Goal: Information Seeking & Learning: Compare options

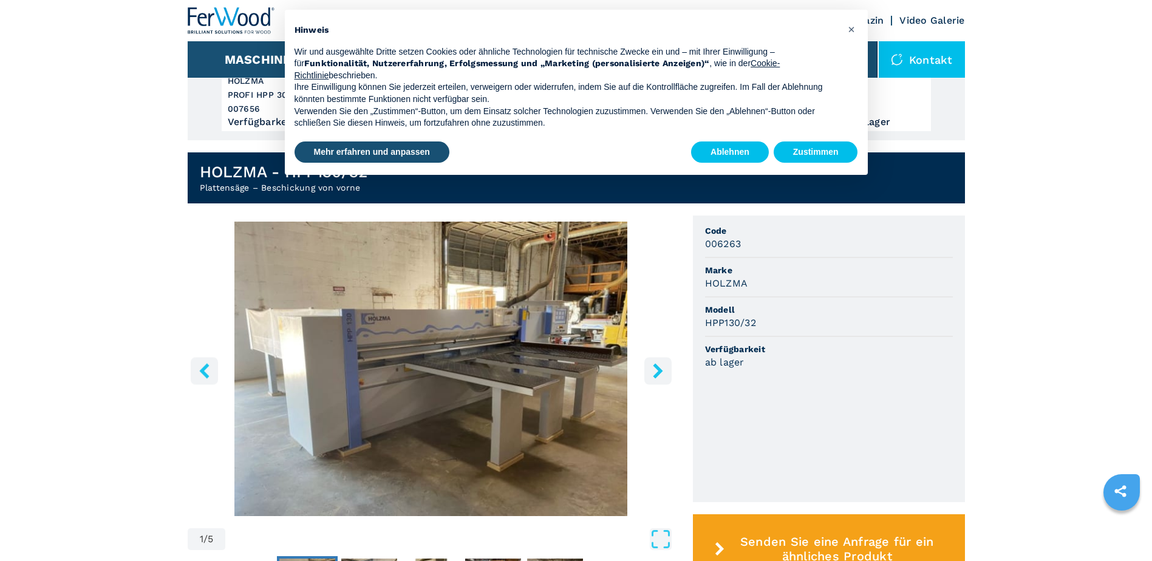
scroll to position [304, 0]
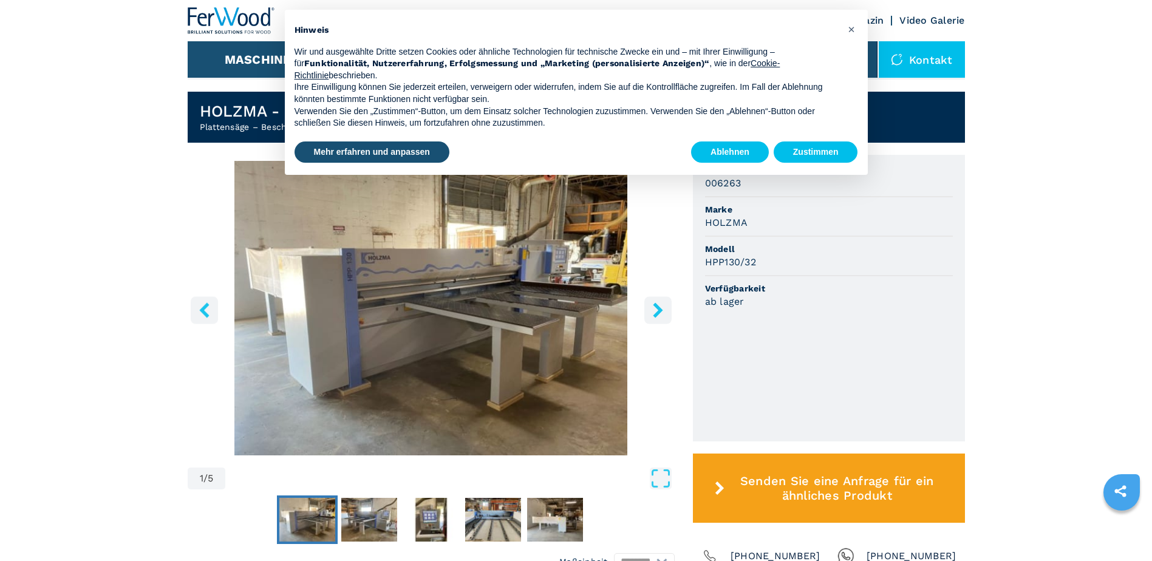
click at [319, 530] on img "Go to Slide 1" at bounding box center [307, 520] width 56 height 44
click at [350, 530] on img "Go to Slide 2" at bounding box center [369, 520] width 56 height 44
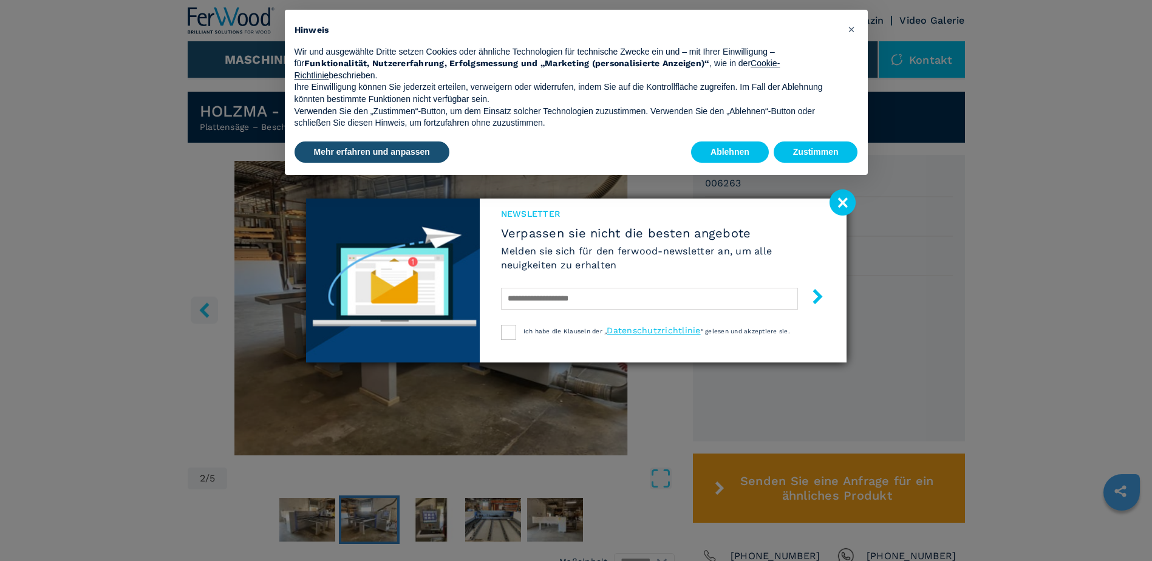
click at [418, 527] on div "Newsletter Verpassen sie nicht die besten angebote [PERSON_NAME] sie sich für d…" at bounding box center [576, 280] width 1152 height 561
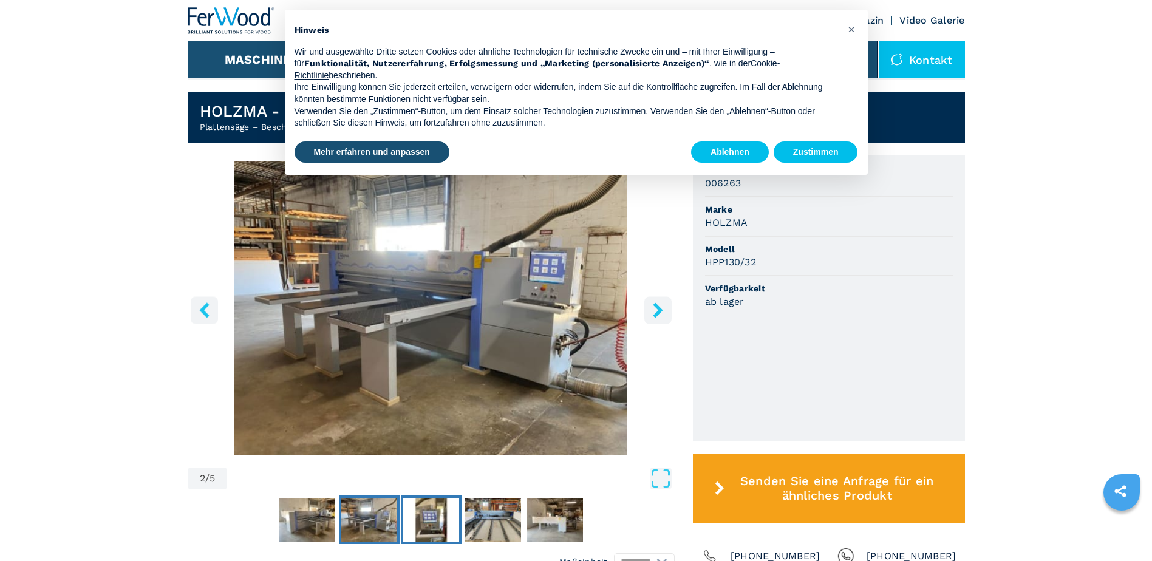
click at [431, 530] on img "Go to Slide 3" at bounding box center [431, 520] width 56 height 44
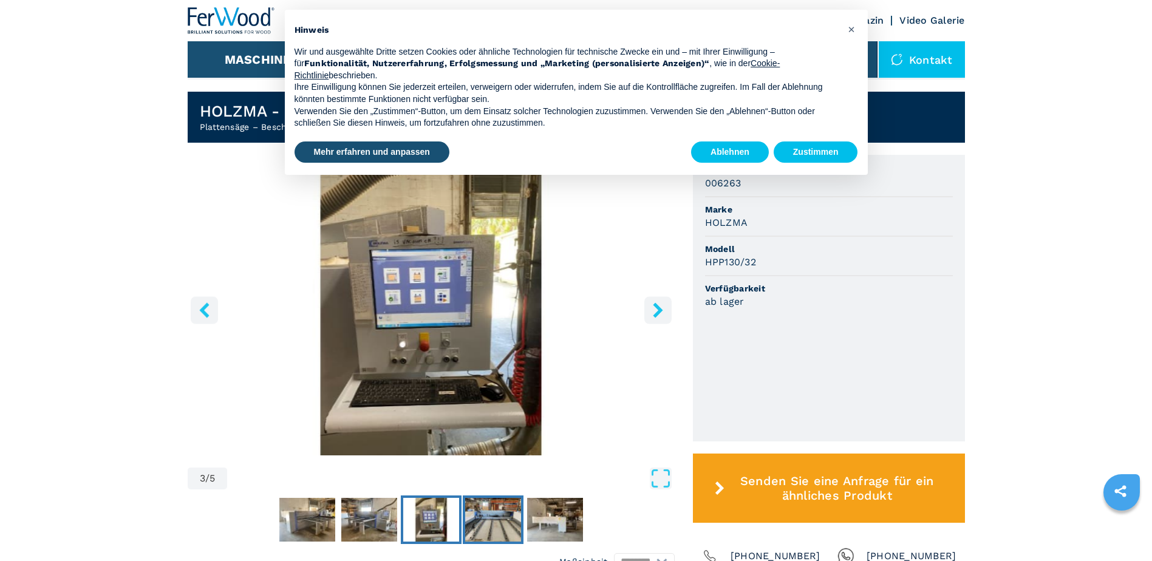
click at [471, 525] on img "Go to Slide 4" at bounding box center [493, 520] width 56 height 44
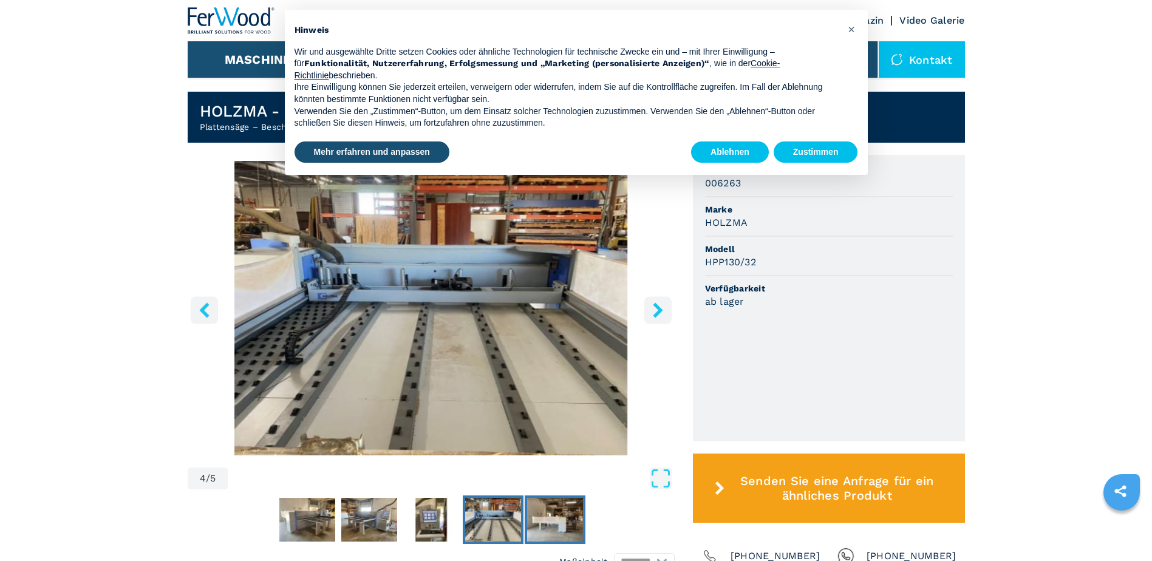
click at [548, 513] on img "Go to Slide 5" at bounding box center [555, 520] width 56 height 44
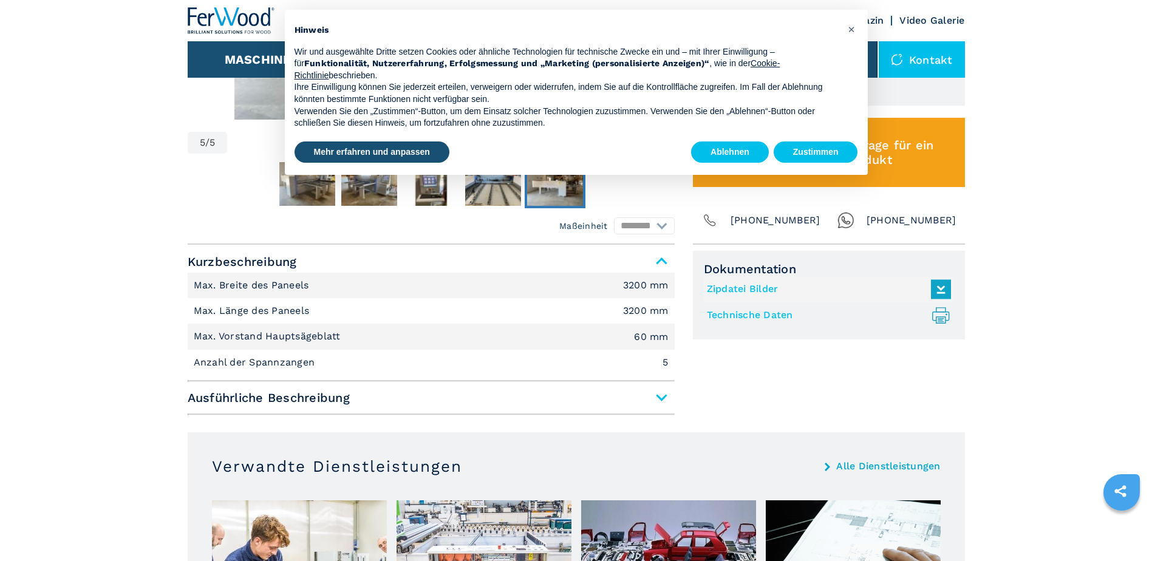
scroll to position [668, 0]
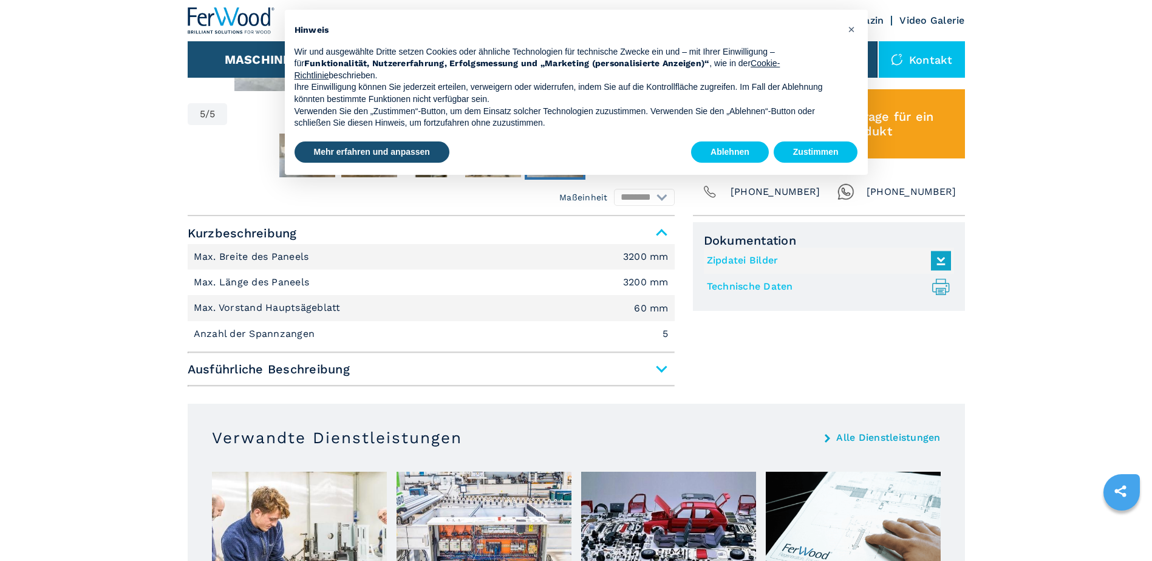
click at [659, 369] on span "Ausführliche Beschreibung" at bounding box center [431, 369] width 487 height 22
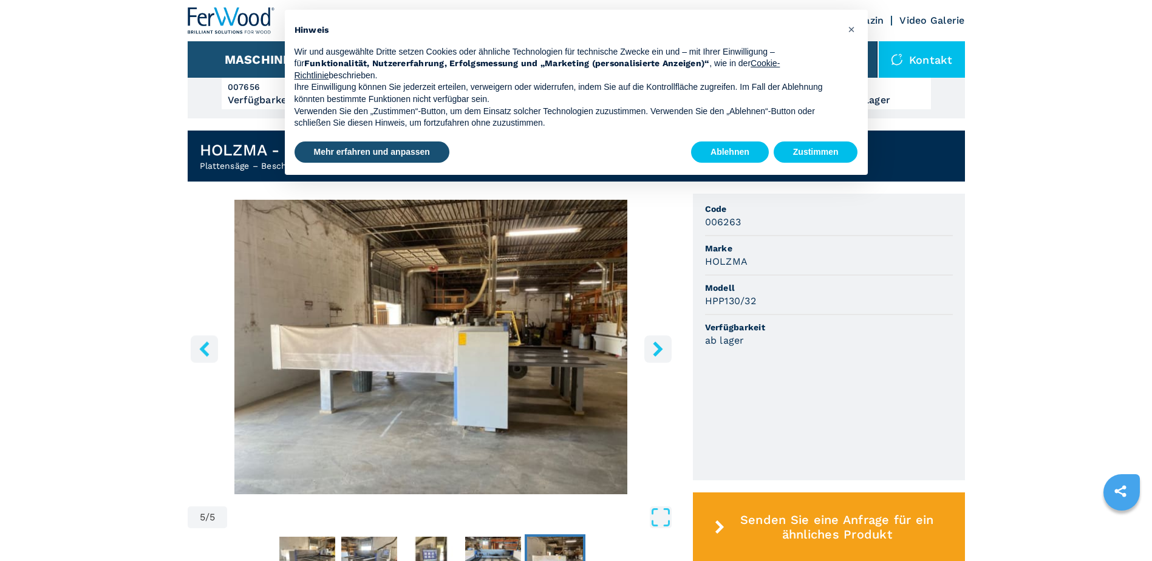
scroll to position [243, 0]
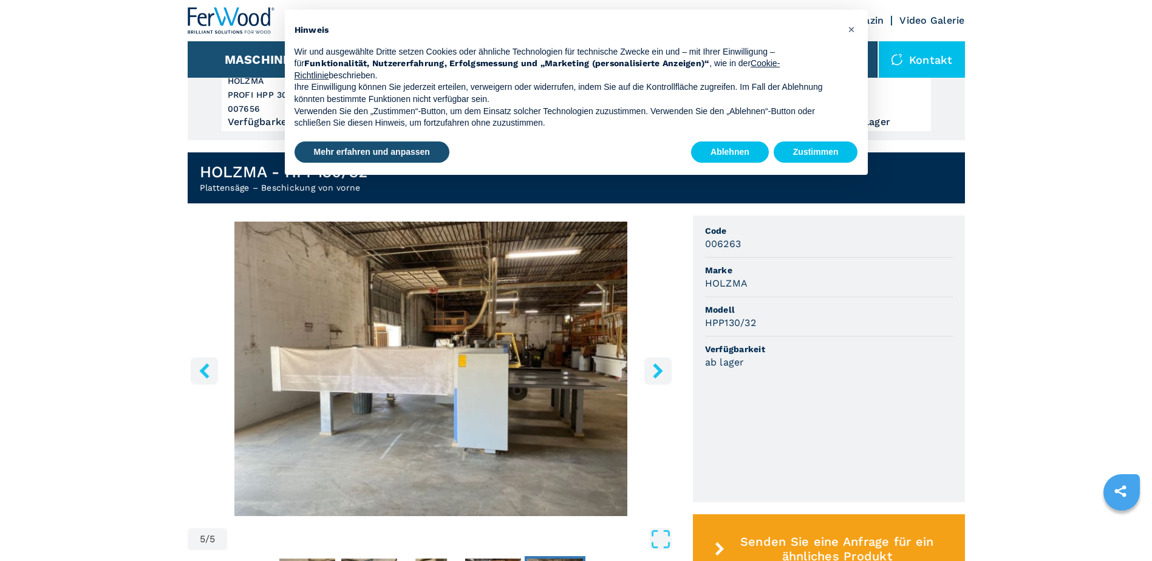
click at [429, 369] on img "Go to Slide 5" at bounding box center [431, 369] width 487 height 295
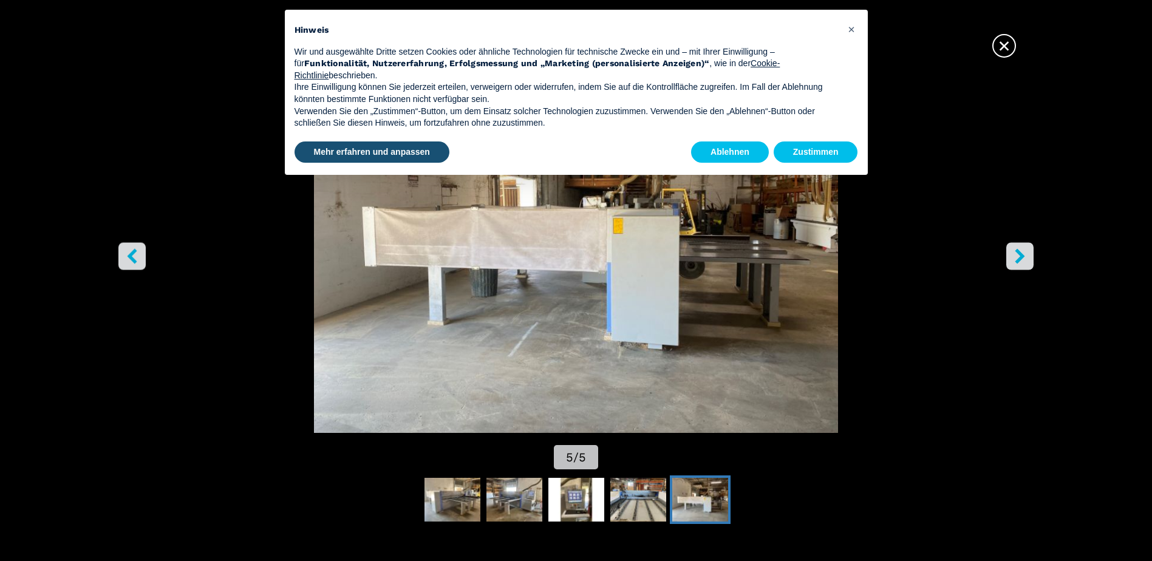
click at [1017, 250] on icon "right-button" at bounding box center [1020, 256] width 10 height 15
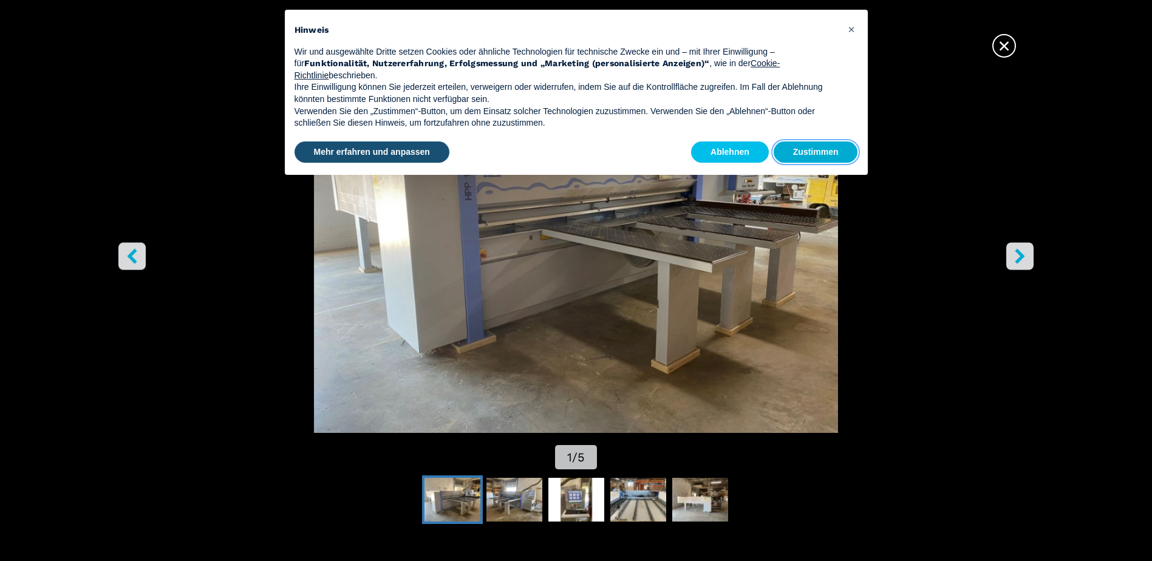
click at [805, 157] on button "Zustimmen" at bounding box center [816, 153] width 84 height 22
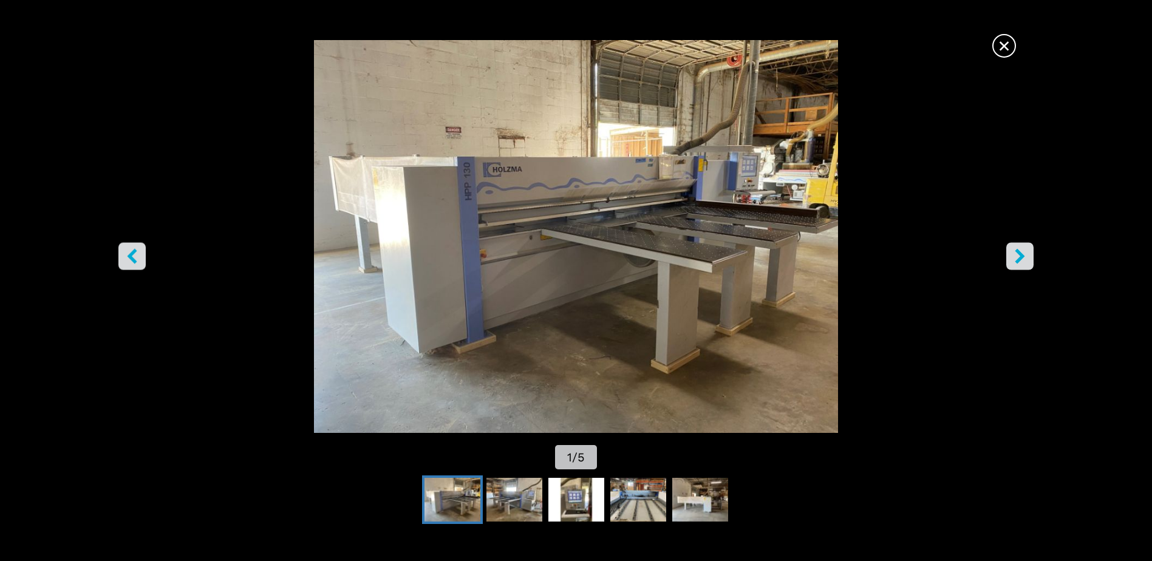
click at [1025, 254] on icon "right-button" at bounding box center [1019, 256] width 15 height 15
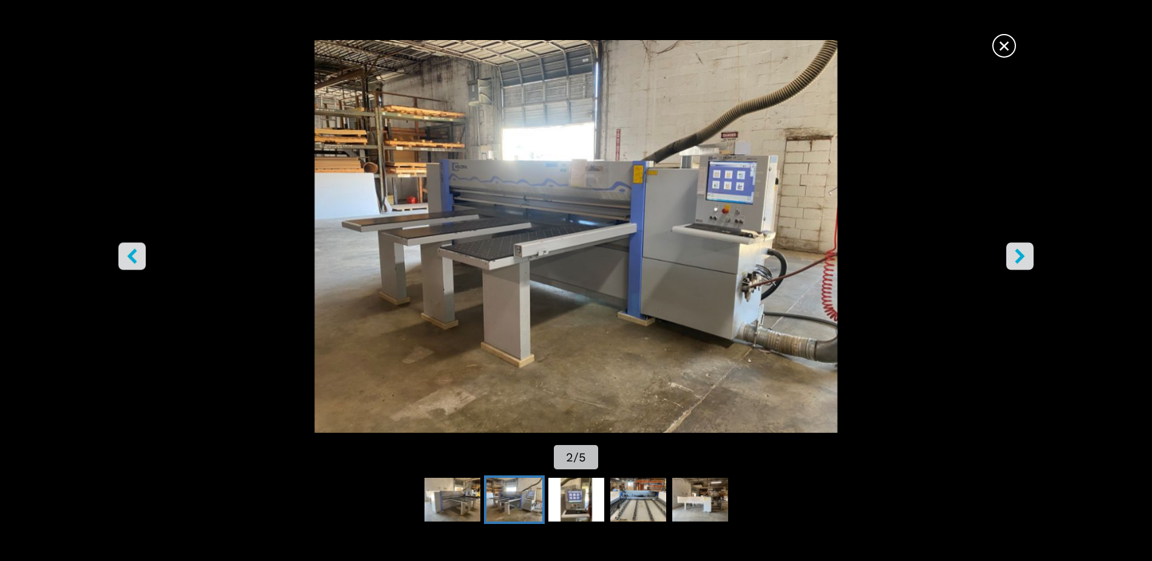
click at [1025, 254] on icon "right-button" at bounding box center [1019, 256] width 15 height 15
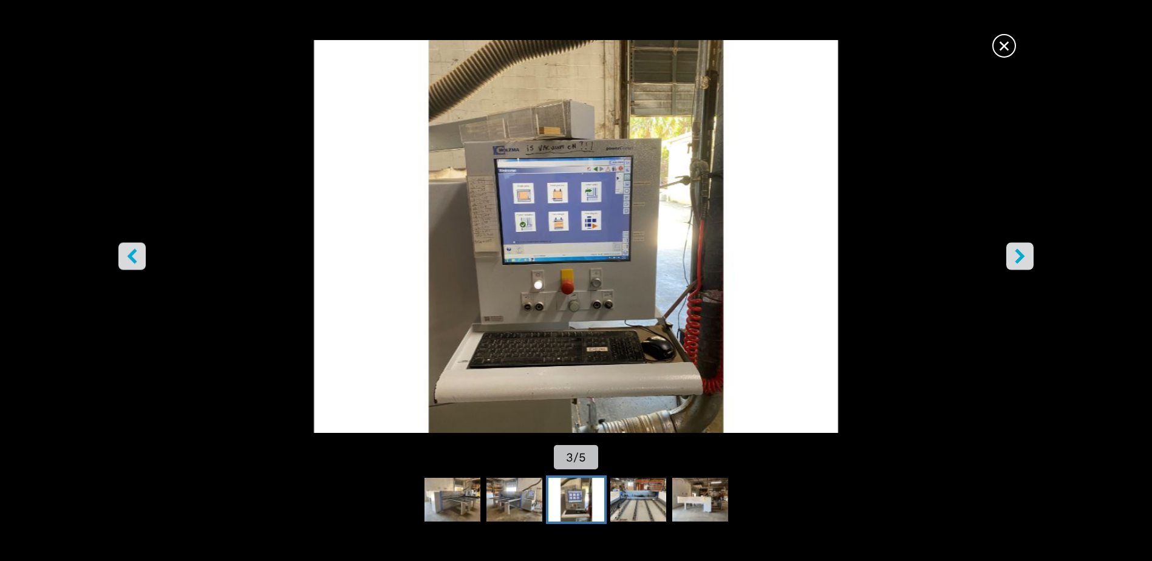
click at [1025, 254] on icon "right-button" at bounding box center [1019, 256] width 15 height 15
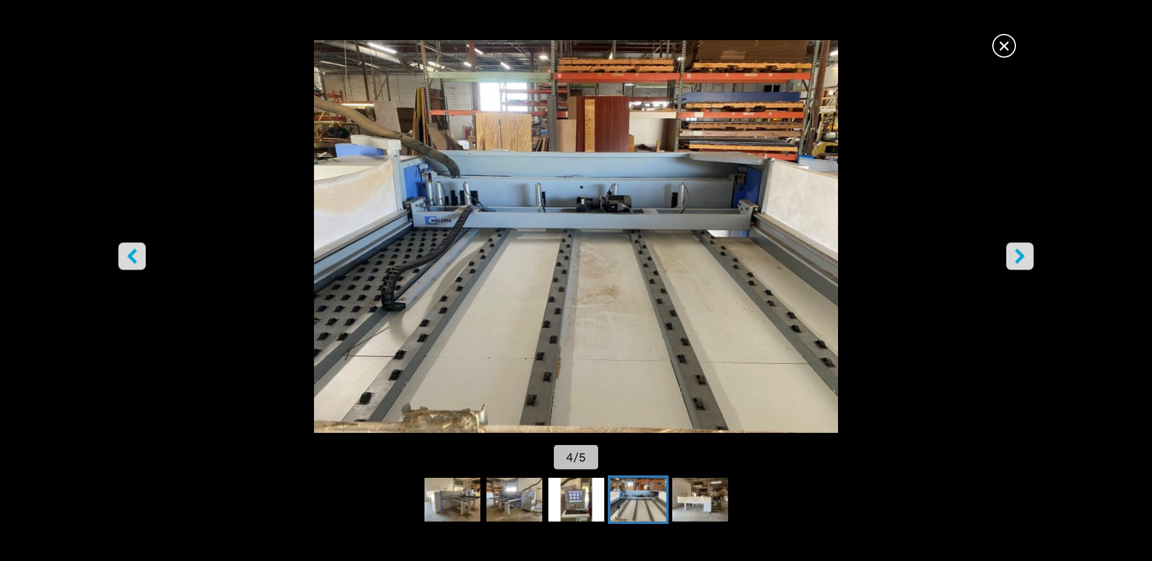
click at [1025, 254] on icon "right-button" at bounding box center [1019, 256] width 15 height 15
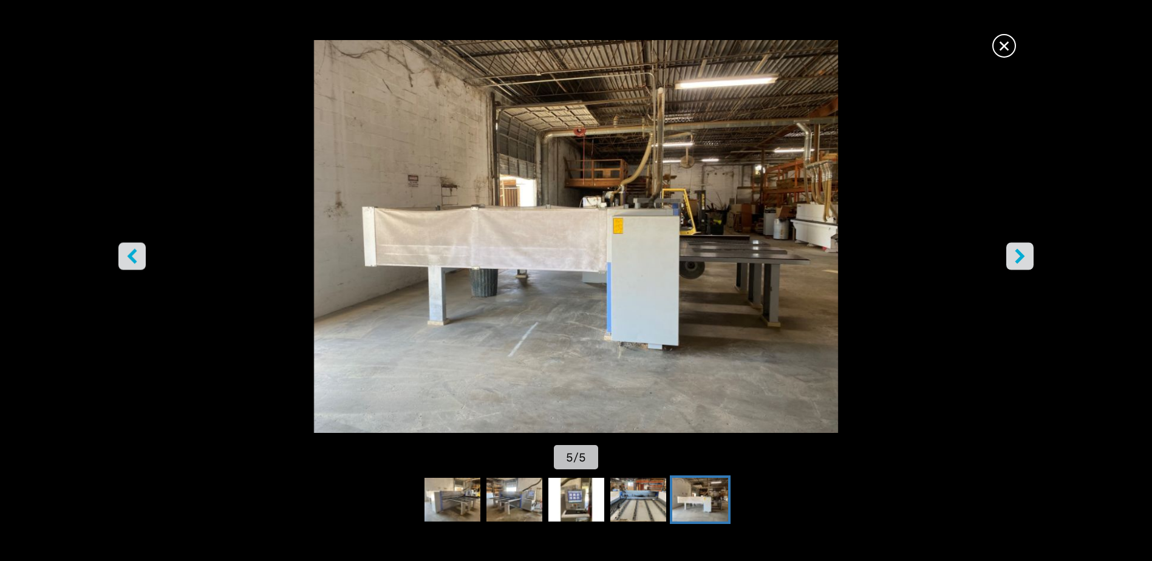
click at [1025, 254] on icon "right-button" at bounding box center [1019, 256] width 15 height 15
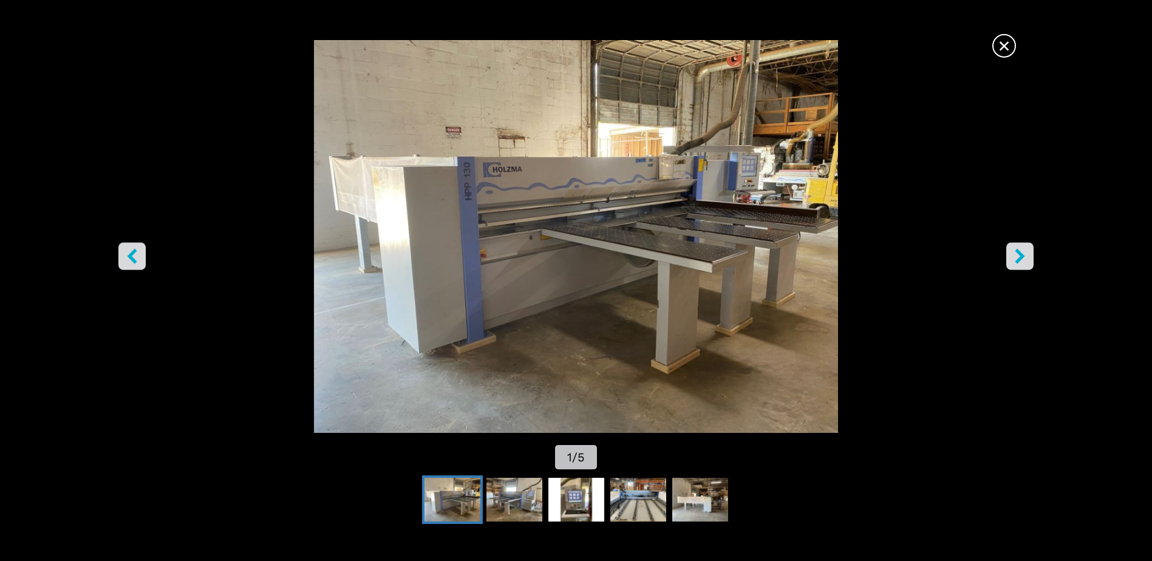
click at [1020, 254] on icon "right-button" at bounding box center [1020, 256] width 10 height 15
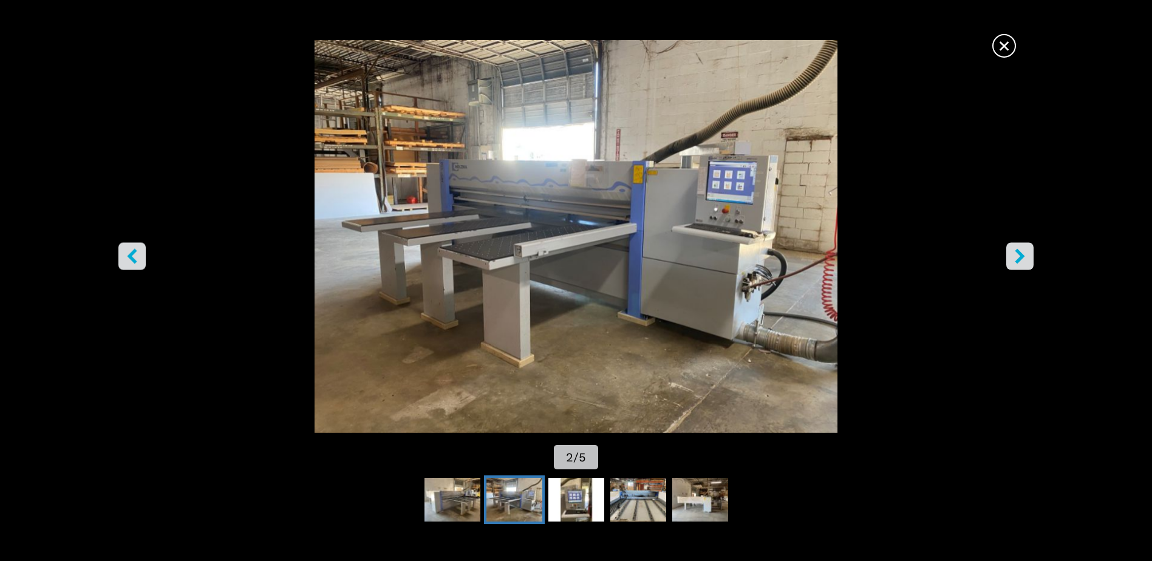
click at [1020, 254] on icon "right-button" at bounding box center [1020, 256] width 10 height 15
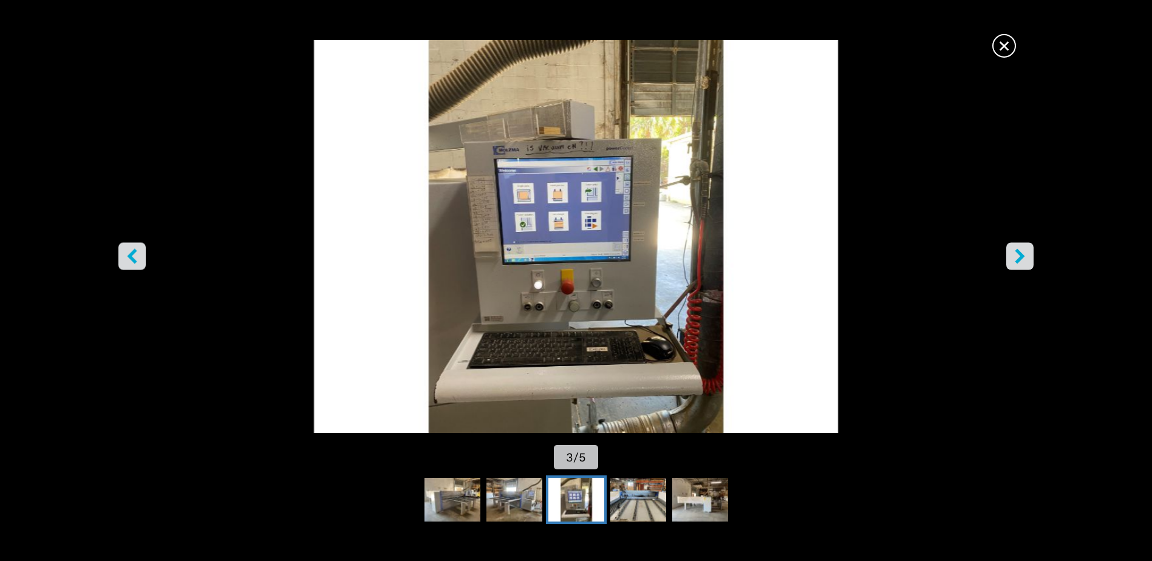
click at [1020, 254] on icon "right-button" at bounding box center [1020, 256] width 10 height 15
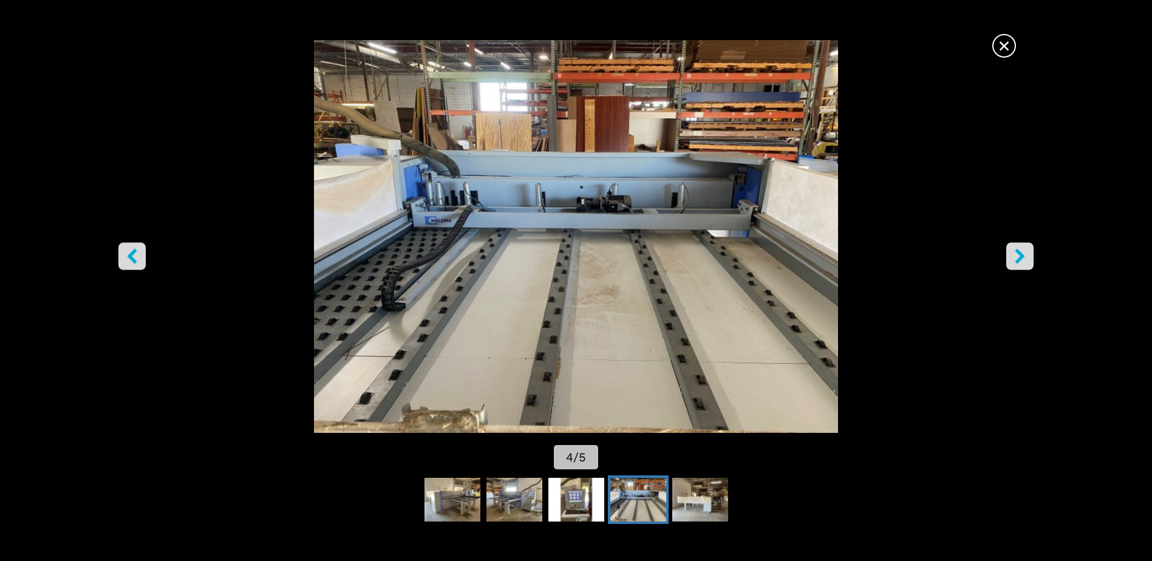
click at [1020, 254] on icon "right-button" at bounding box center [1020, 256] width 10 height 15
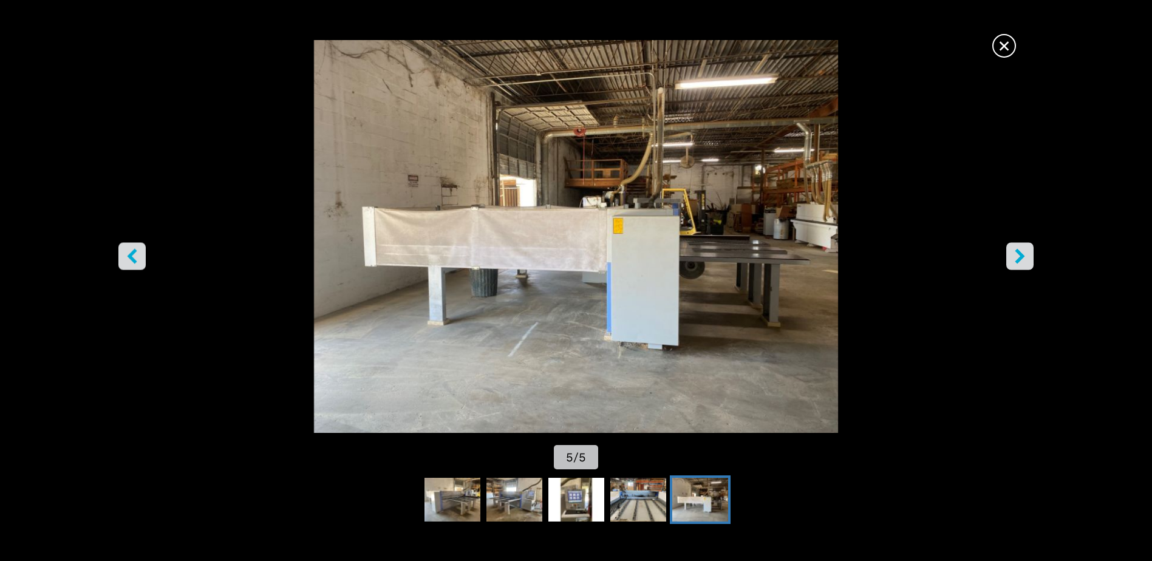
click at [1020, 254] on icon "right-button" at bounding box center [1020, 256] width 10 height 15
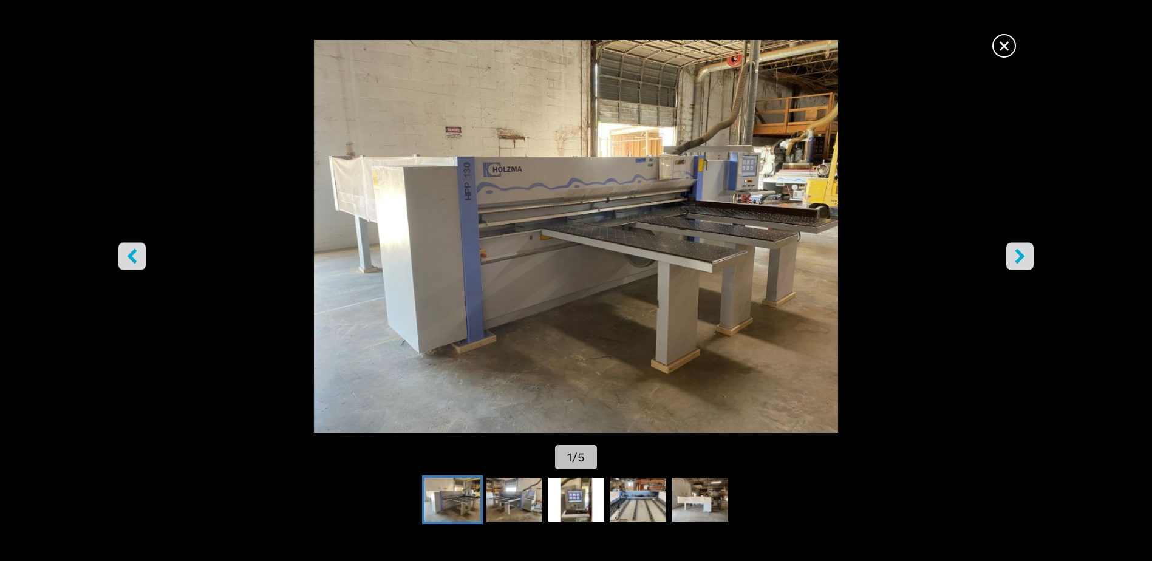
click at [1020, 254] on icon "right-button" at bounding box center [1020, 256] width 10 height 15
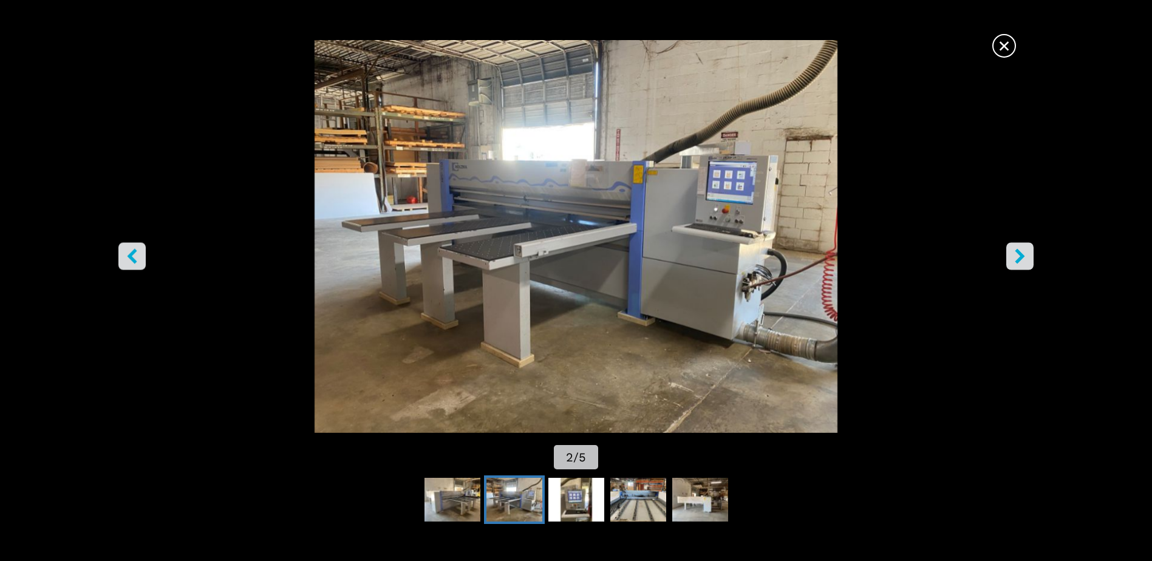
click at [1020, 254] on icon "right-button" at bounding box center [1020, 256] width 10 height 15
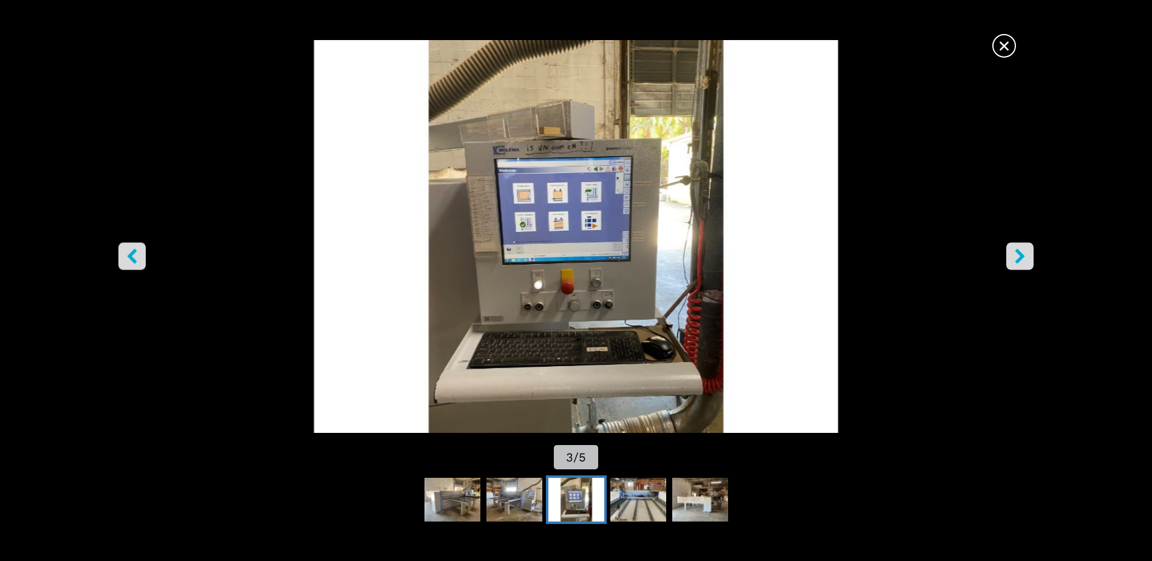
click at [1008, 50] on span "×" at bounding box center [1004, 43] width 21 height 21
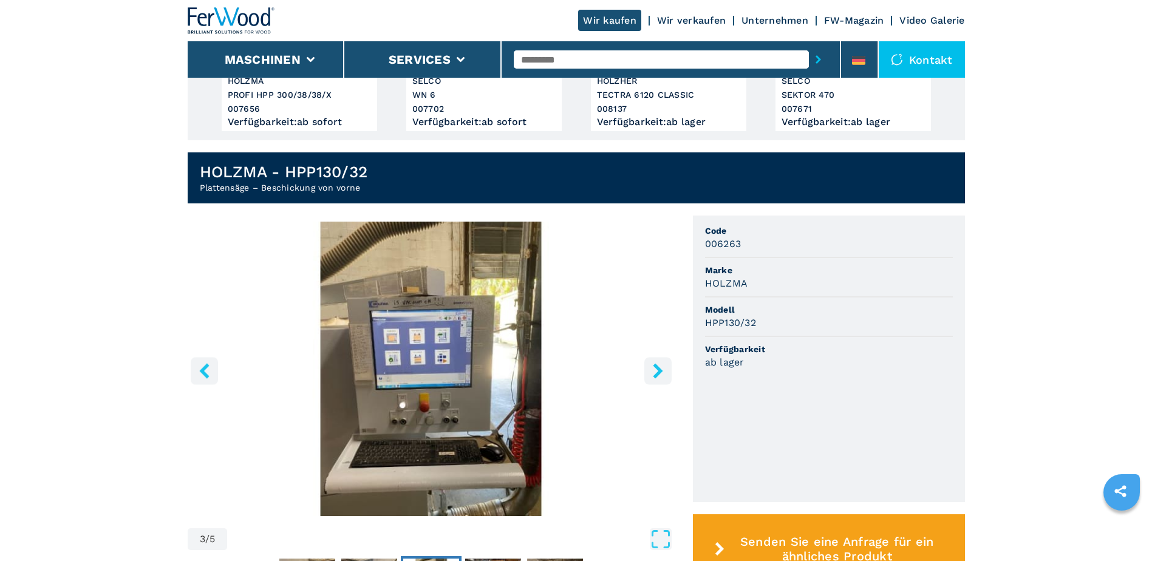
click at [652, 373] on icon "right-button" at bounding box center [657, 370] width 15 height 15
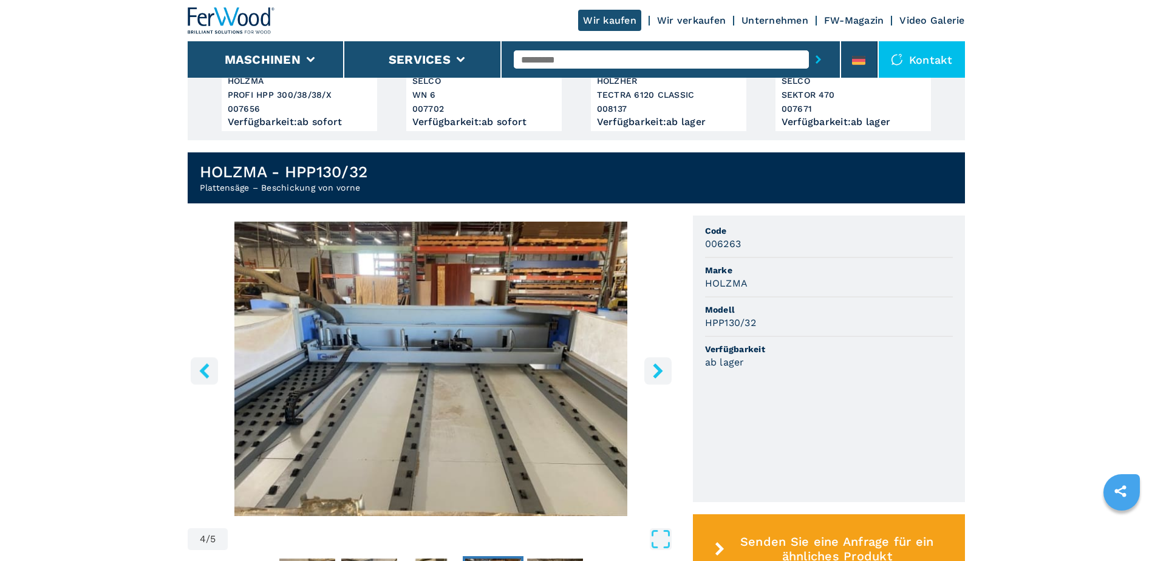
click at [652, 373] on icon "right-button" at bounding box center [657, 370] width 15 height 15
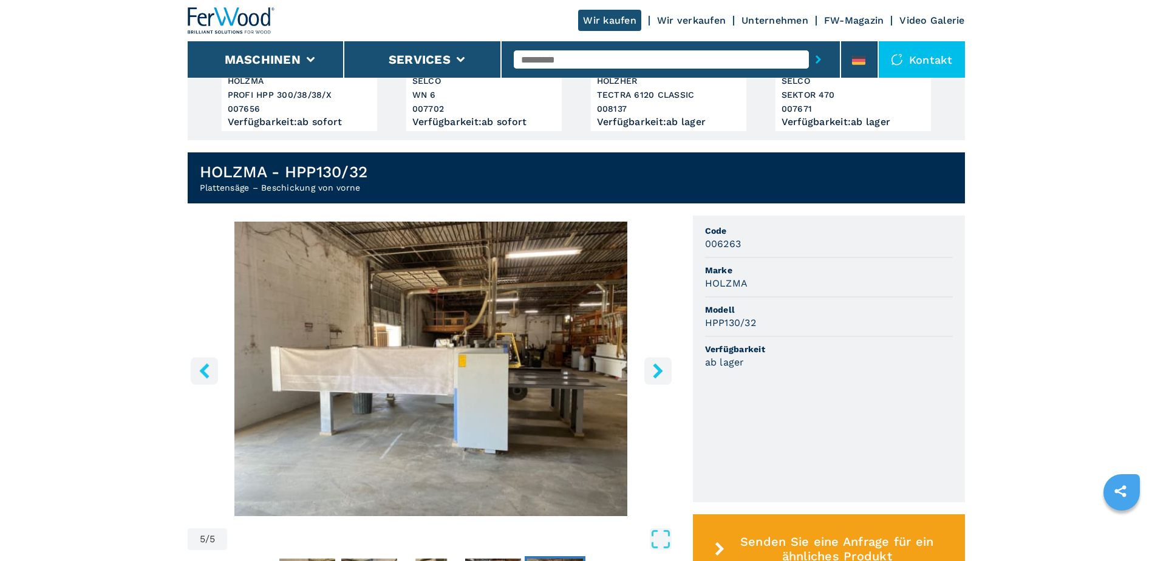
click at [652, 373] on icon "right-button" at bounding box center [657, 370] width 15 height 15
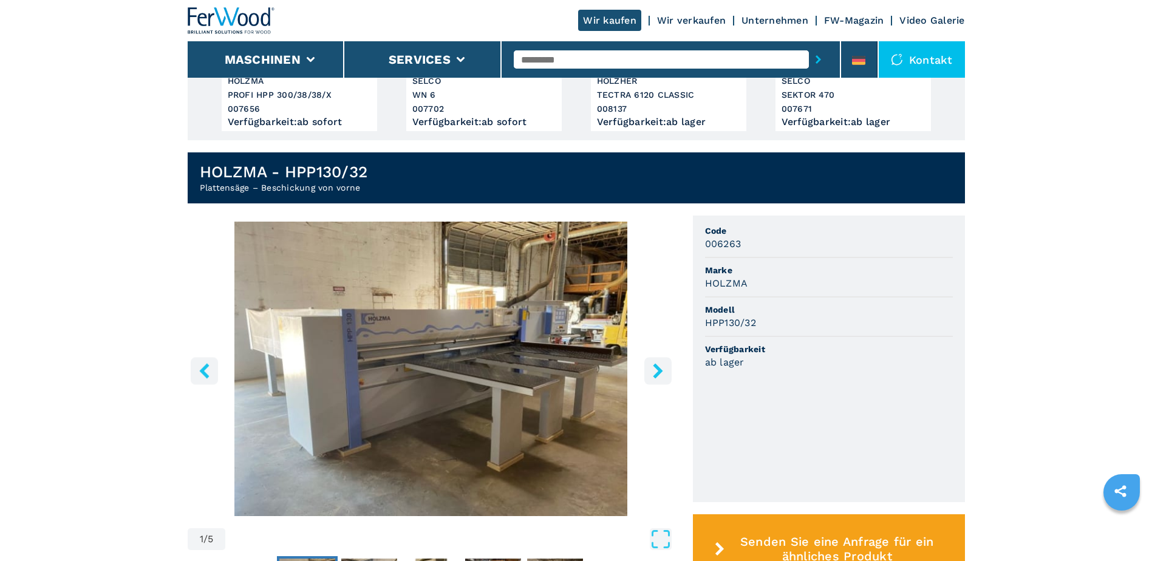
click at [540, 395] on img "Go to Slide 1" at bounding box center [431, 369] width 487 height 295
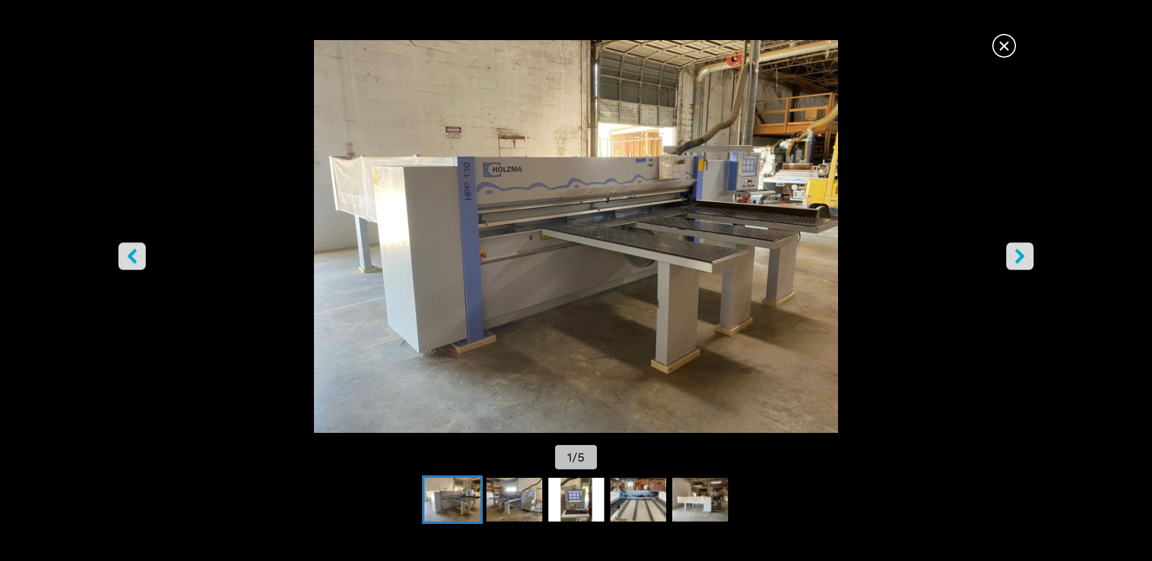
click at [544, 284] on img "Go to Slide 1" at bounding box center [576, 236] width 1037 height 393
click at [1017, 259] on icon "right-button" at bounding box center [1019, 256] width 15 height 15
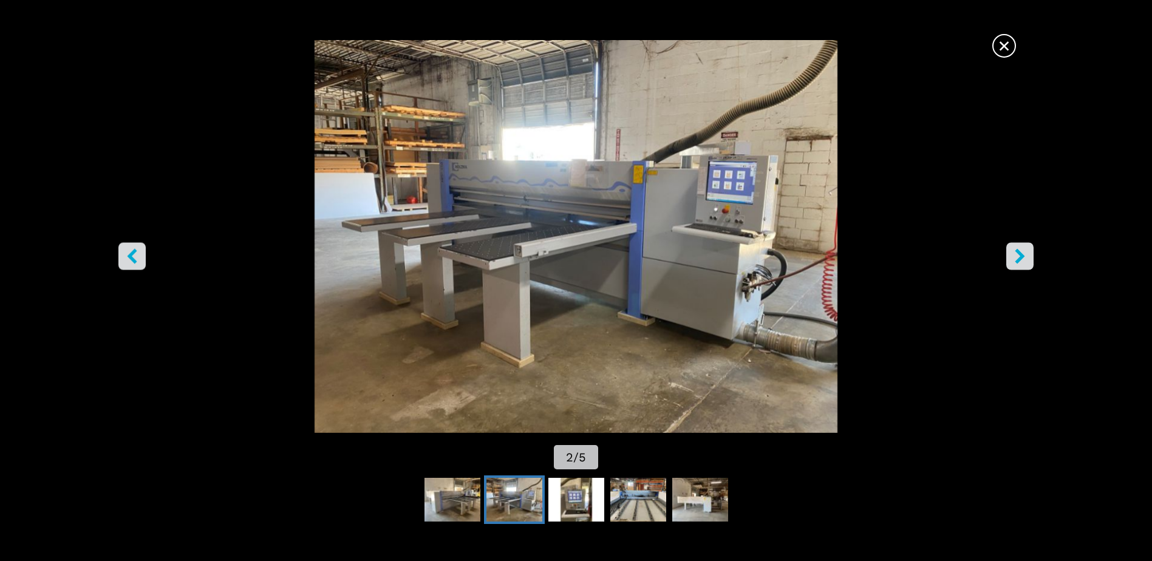
click at [1017, 259] on icon "right-button" at bounding box center [1019, 256] width 15 height 15
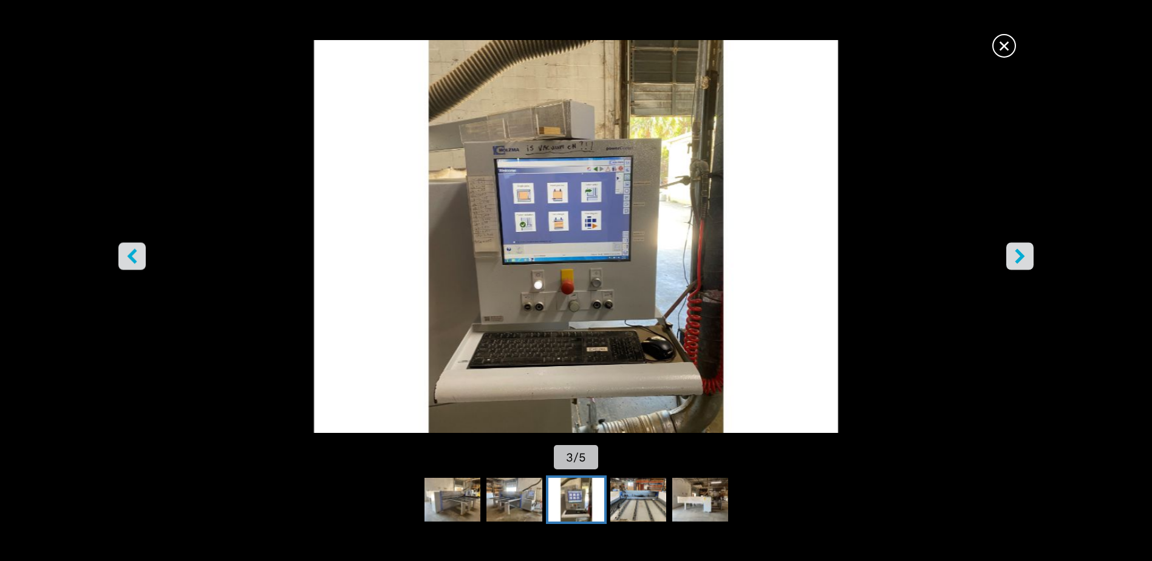
click at [1017, 259] on icon "right-button" at bounding box center [1019, 256] width 15 height 15
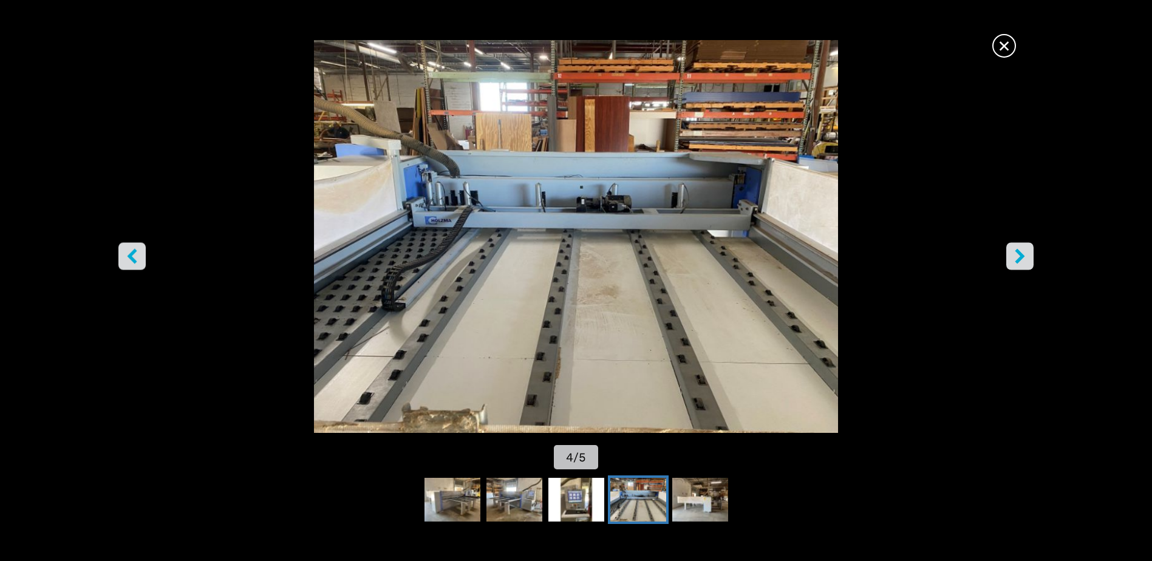
click at [1017, 259] on icon "right-button" at bounding box center [1019, 256] width 15 height 15
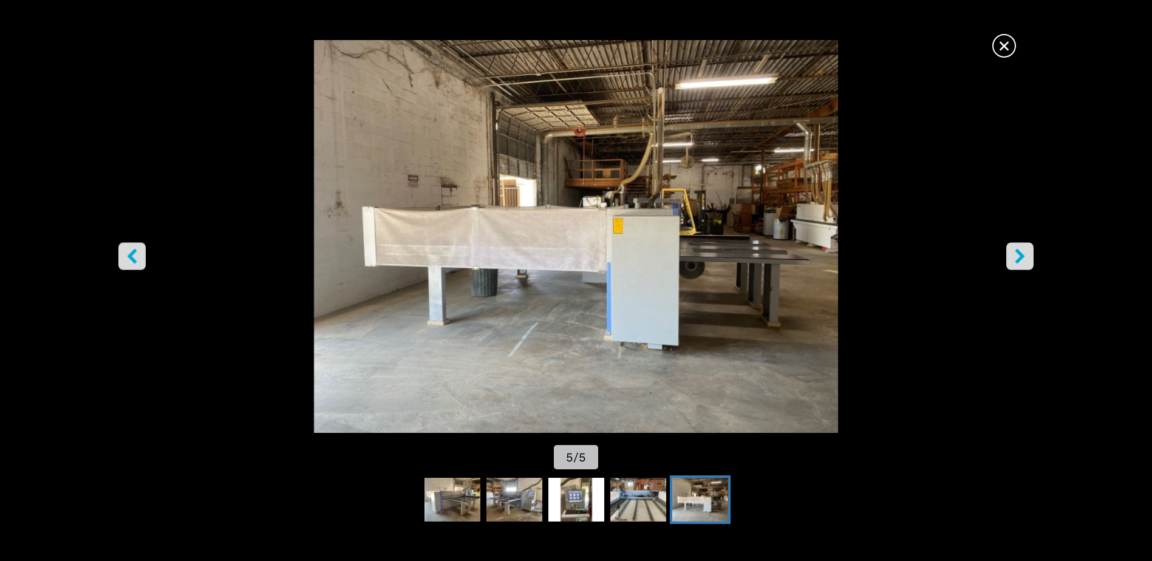
click at [1017, 259] on icon "right-button" at bounding box center [1019, 256] width 15 height 15
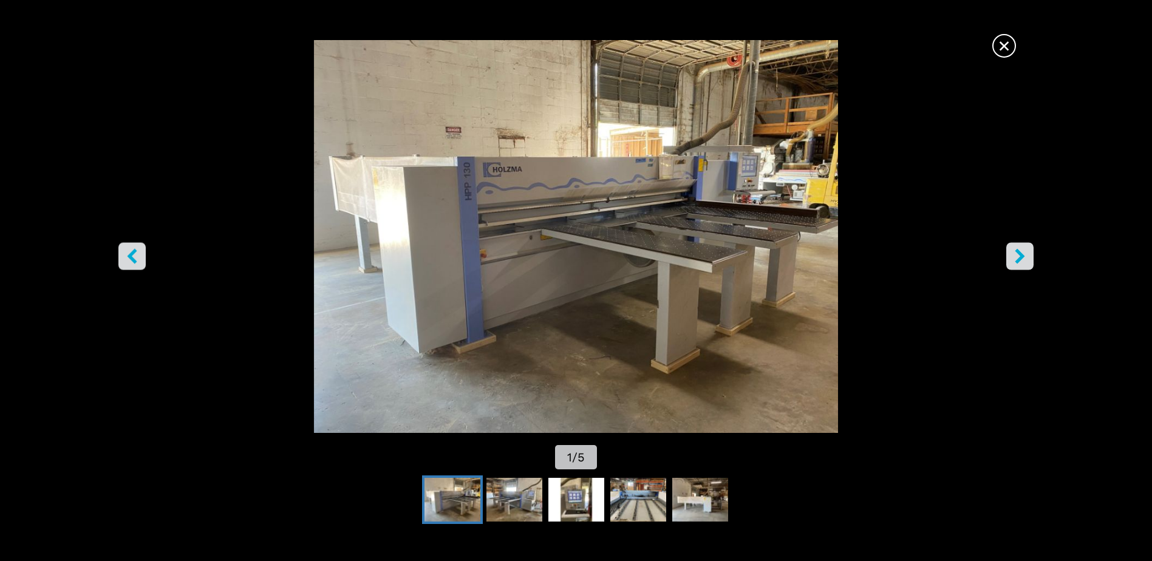
click at [1017, 259] on icon "right-button" at bounding box center [1019, 256] width 15 height 15
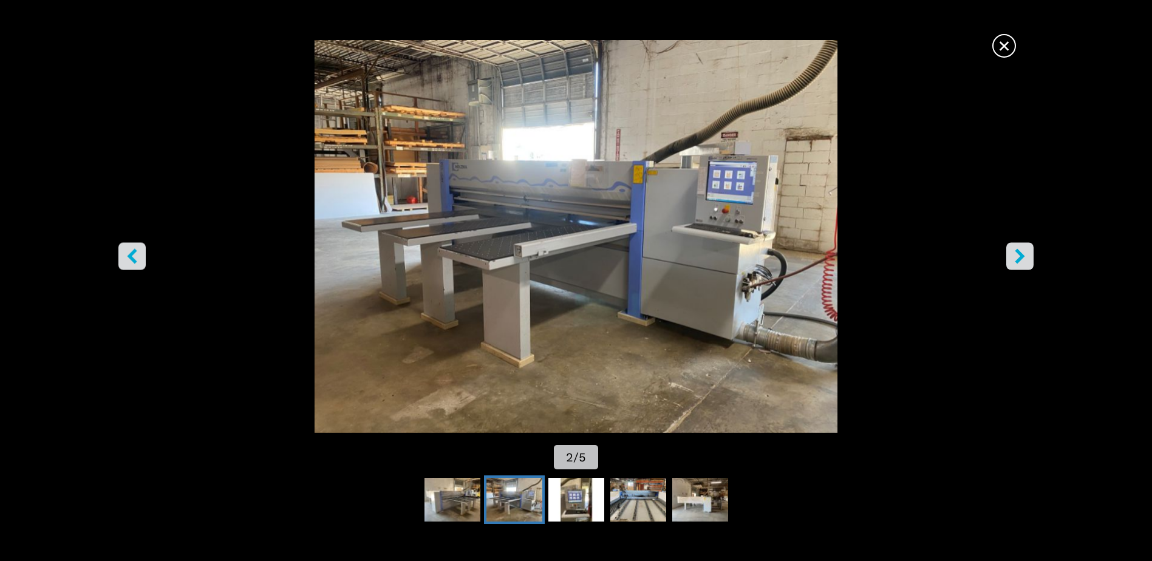
click at [1017, 259] on icon "right-button" at bounding box center [1019, 256] width 15 height 15
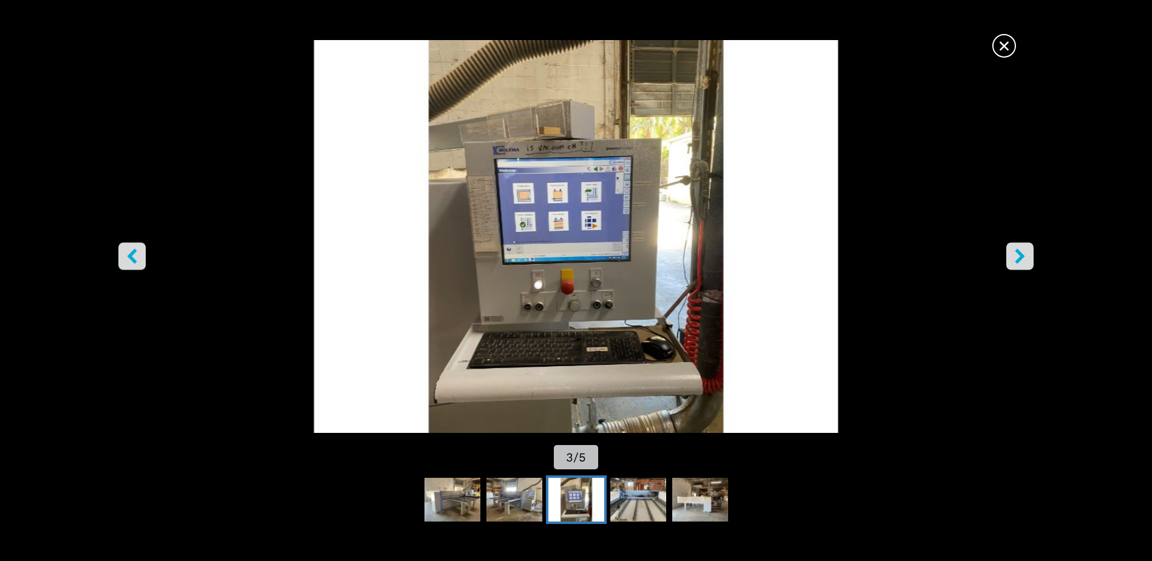
click at [128, 251] on icon "left-button" at bounding box center [132, 256] width 15 height 15
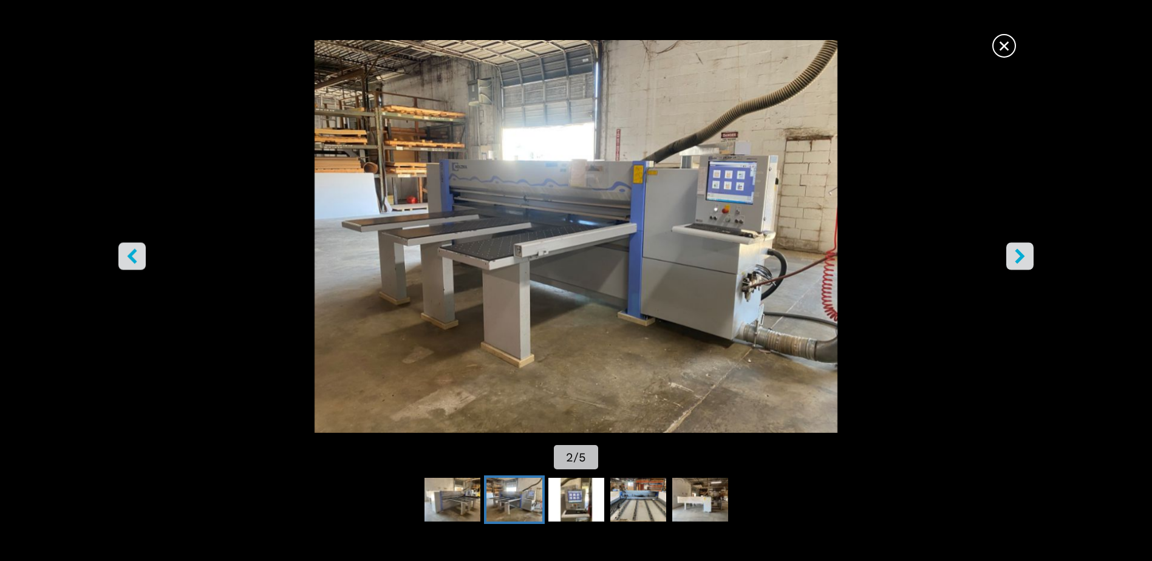
click at [502, 493] on img "Go to Slide 2" at bounding box center [514, 500] width 56 height 44
click at [446, 496] on img "Go to Slide 1" at bounding box center [453, 500] width 56 height 44
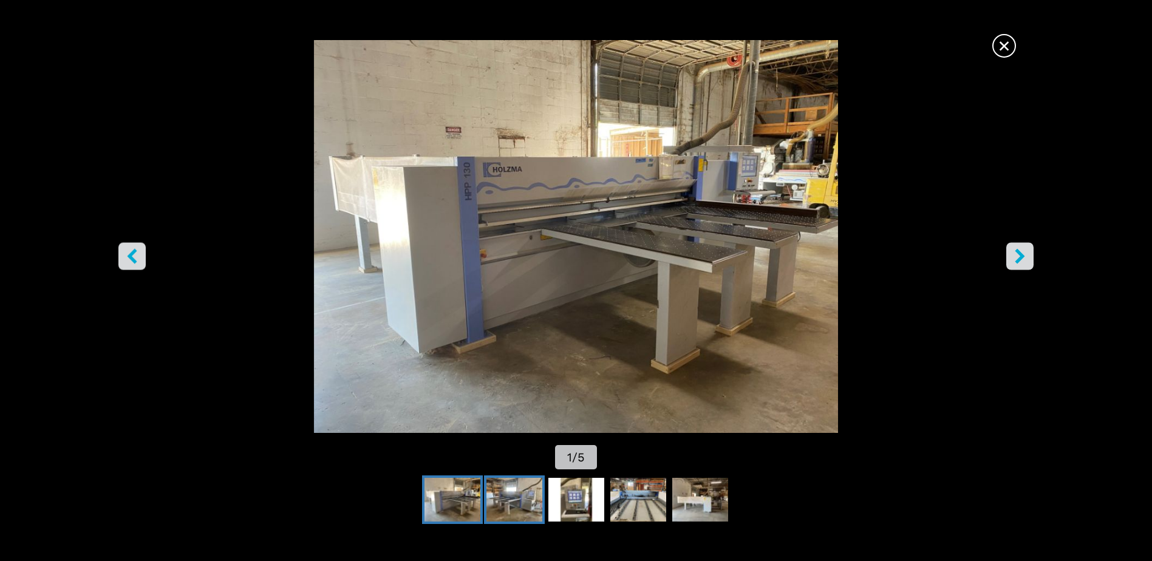
click at [505, 500] on img "Go to Slide 2" at bounding box center [514, 500] width 56 height 44
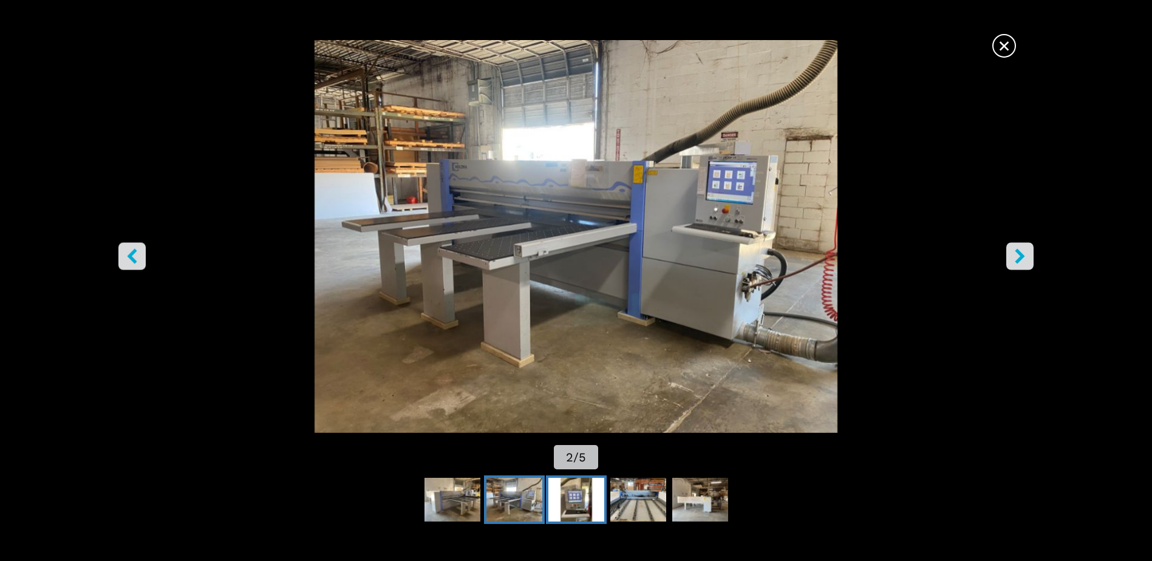
click at [580, 508] on img "Go to Slide 3" at bounding box center [576, 500] width 56 height 44
click at [641, 505] on img "Go to Slide 4" at bounding box center [638, 500] width 56 height 44
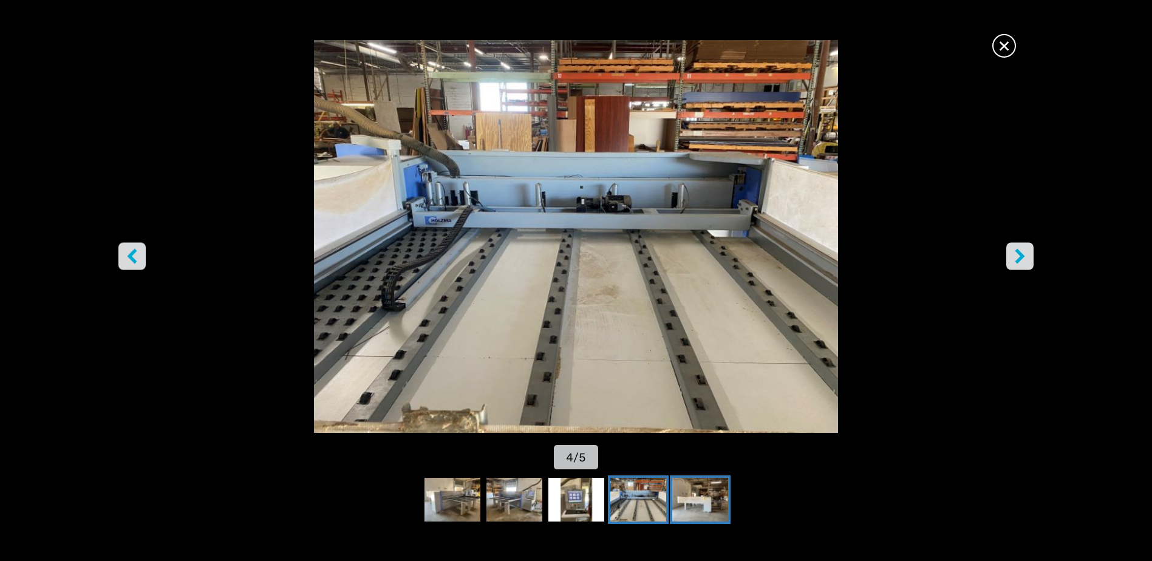
click at [683, 506] on img "Go to Slide 5" at bounding box center [700, 500] width 56 height 44
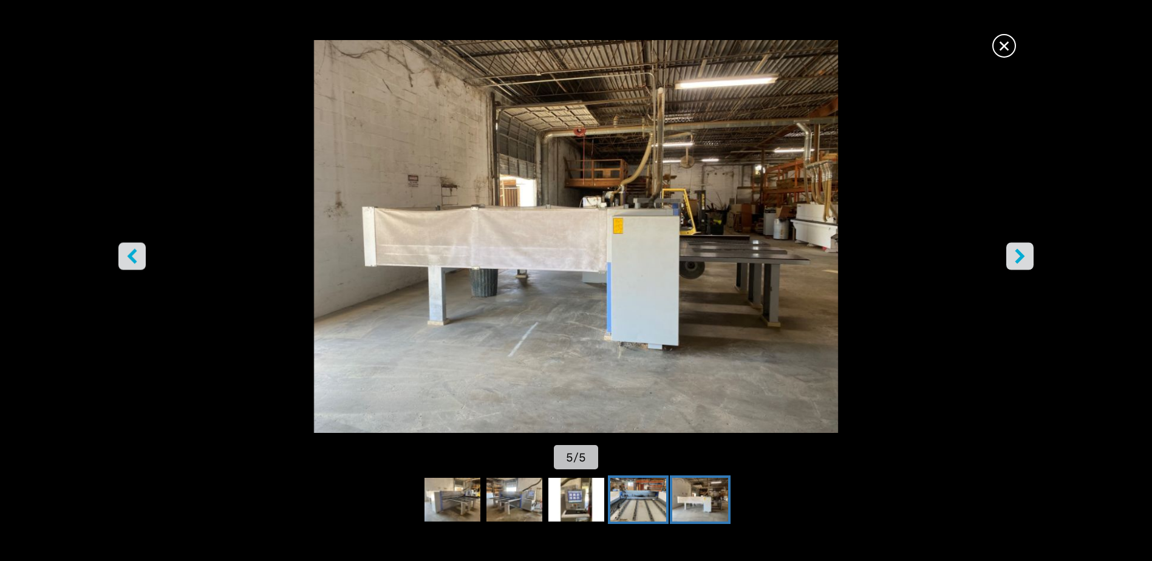
click at [631, 503] on img "Go to Slide 4" at bounding box center [638, 500] width 56 height 44
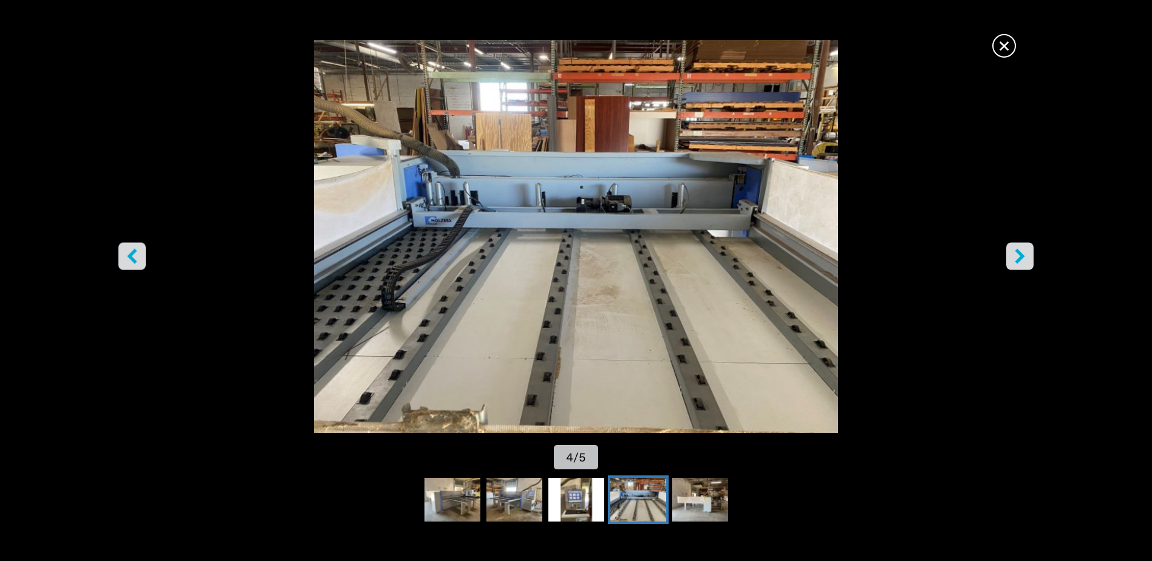
scroll to position [425, 0]
click at [998, 44] on span "×" at bounding box center [1004, 43] width 21 height 21
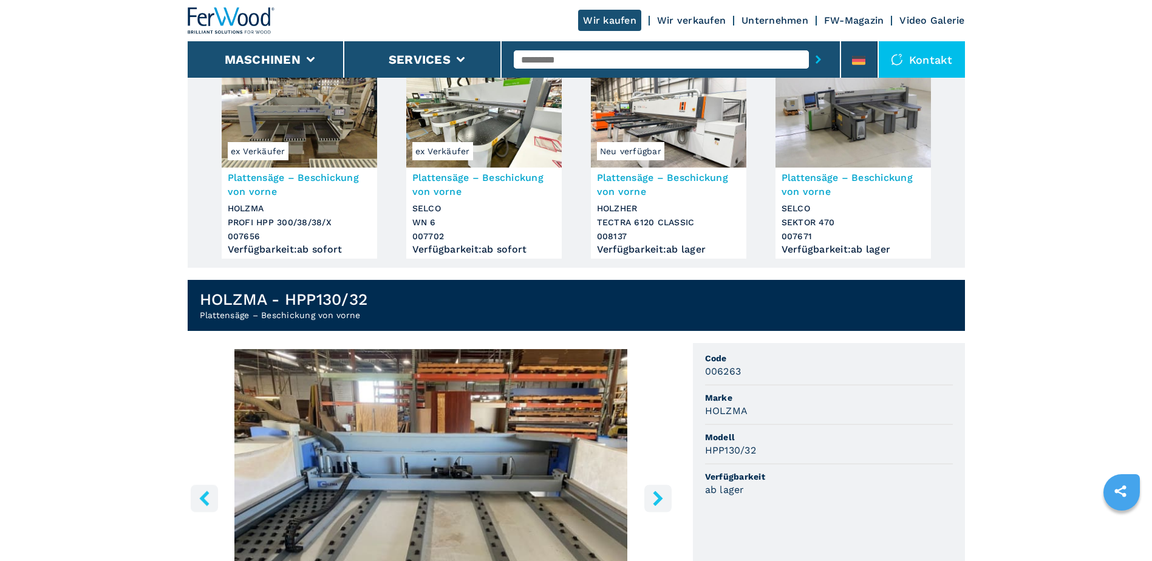
scroll to position [86, 0]
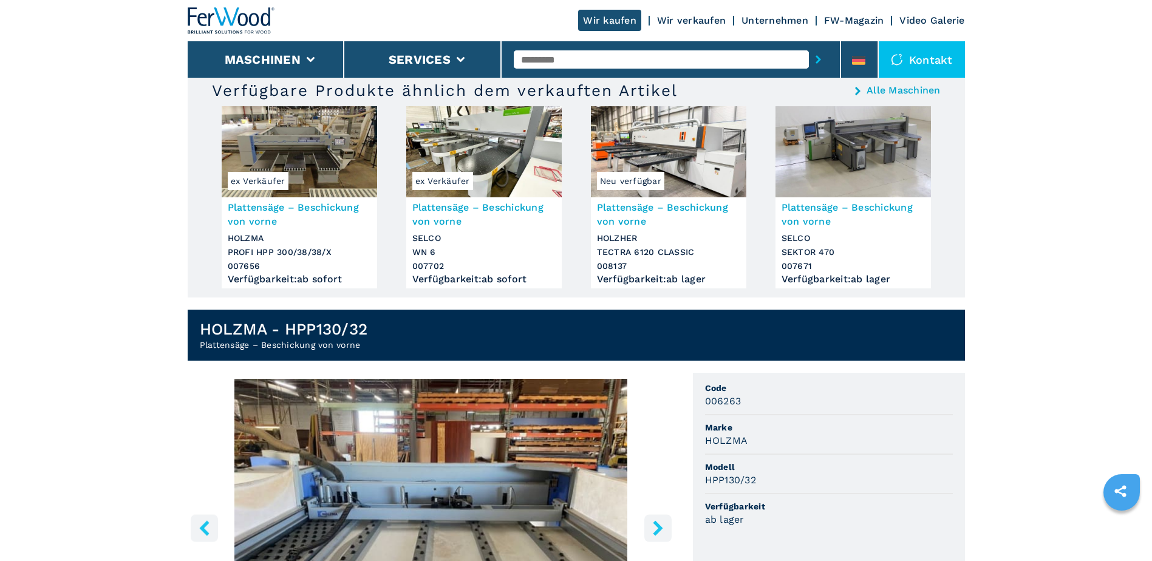
click at [630, 173] on span "Neu verfügbar" at bounding box center [630, 181] width 67 height 18
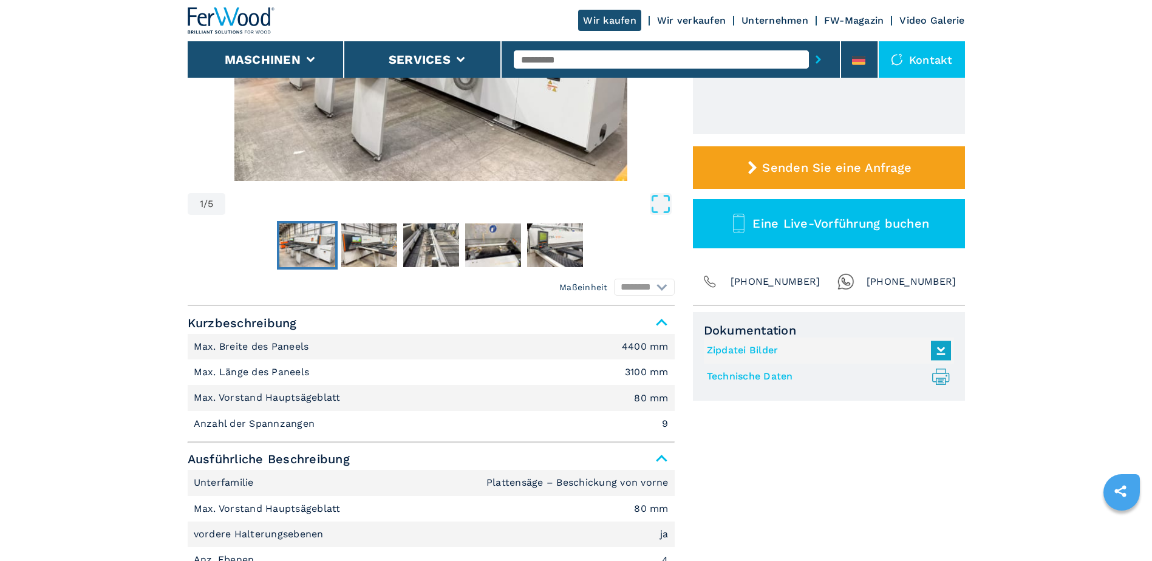
scroll to position [304, 0]
click at [351, 252] on img "Go to Slide 2" at bounding box center [369, 245] width 56 height 44
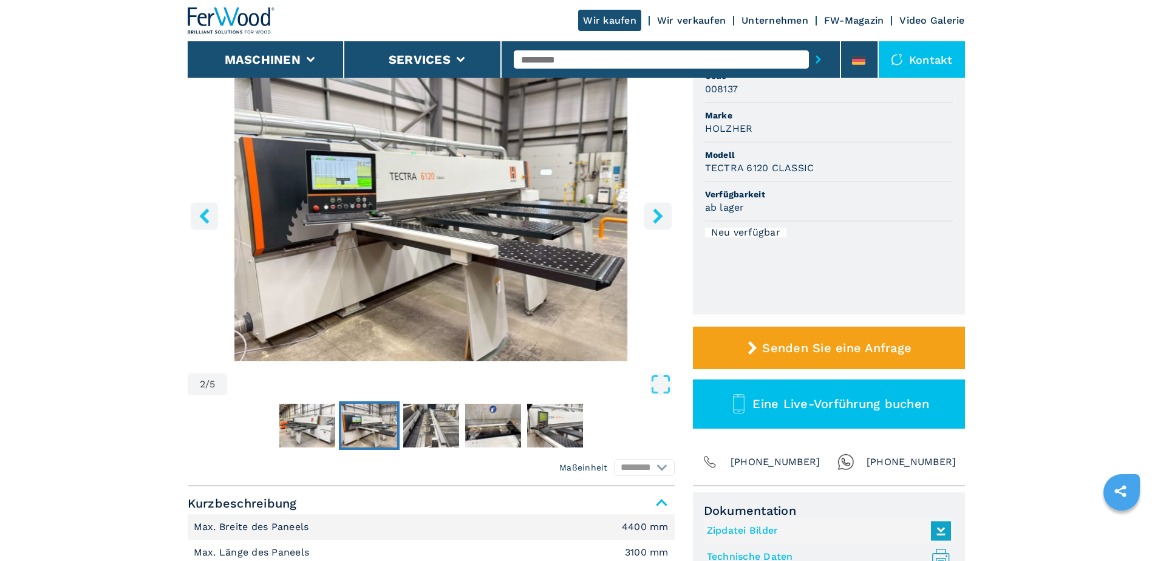
scroll to position [121, 0]
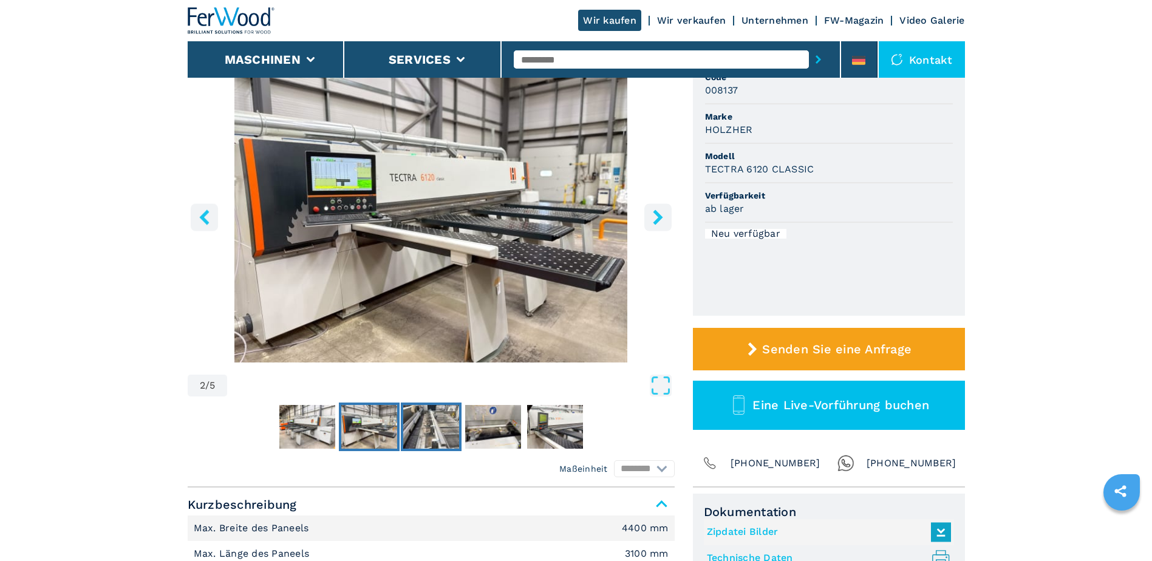
click at [406, 417] on img "Go to Slide 3" at bounding box center [431, 427] width 56 height 44
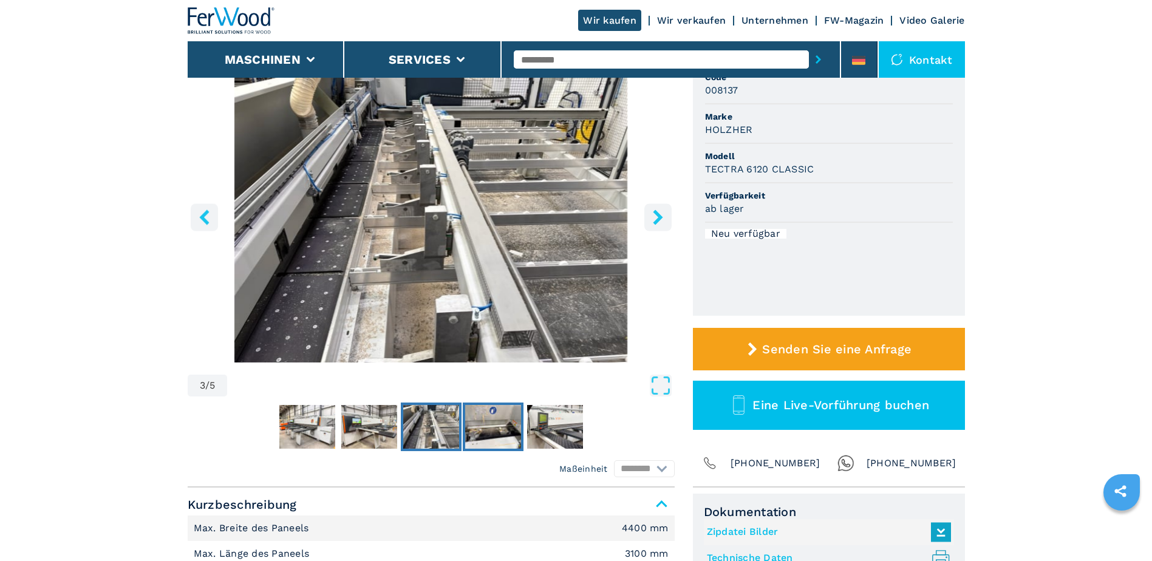
click at [493, 423] on img "Go to Slide 4" at bounding box center [493, 427] width 56 height 44
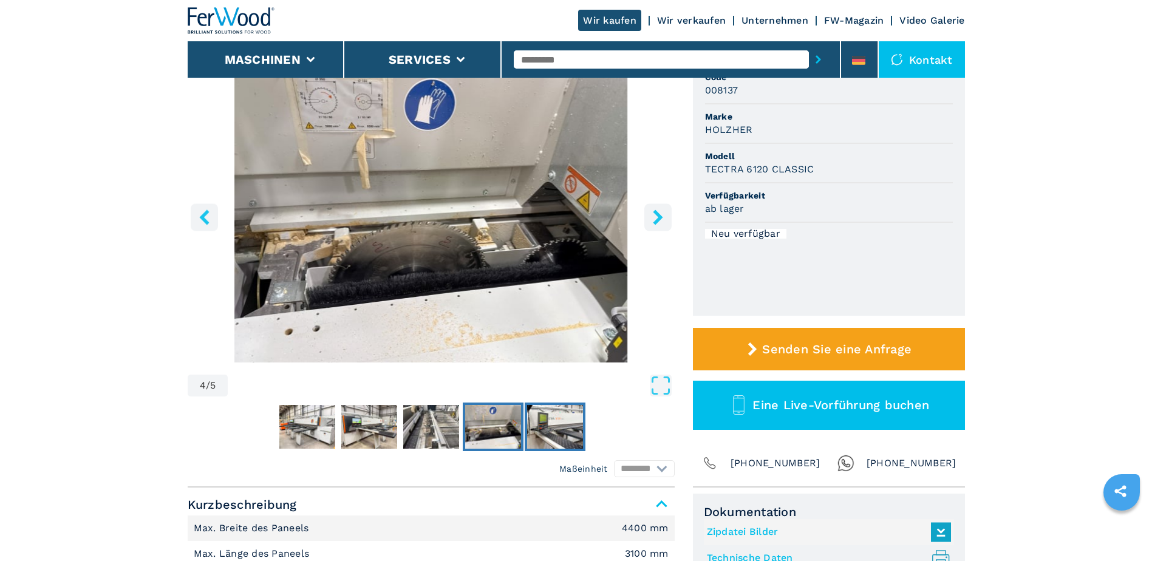
click at [551, 426] on img "Go to Slide 5" at bounding box center [555, 427] width 56 height 44
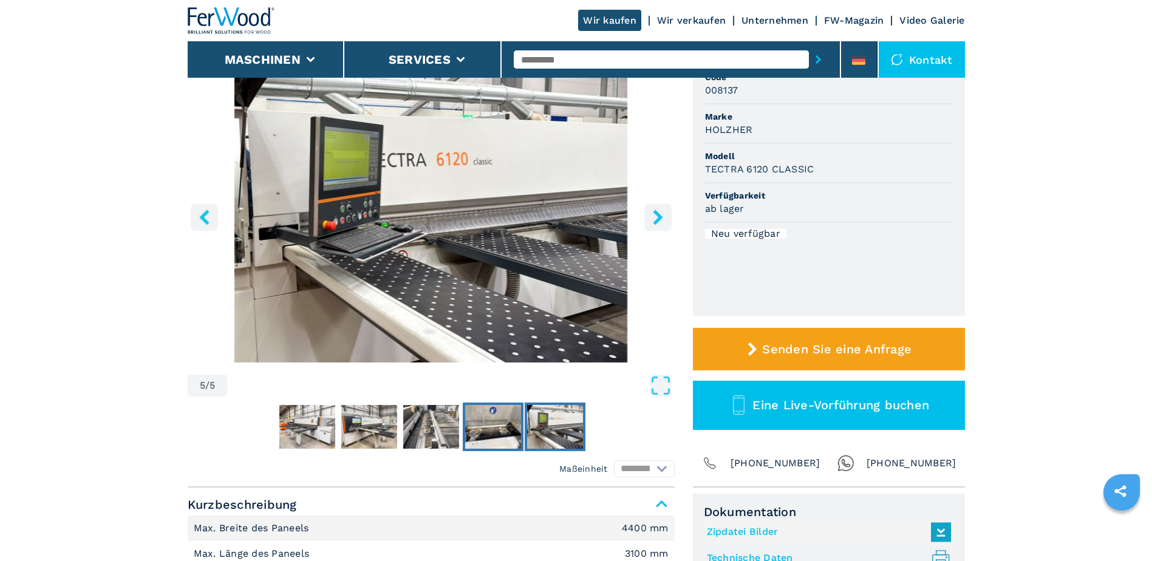
click at [505, 428] on img "Go to Slide 4" at bounding box center [493, 427] width 56 height 44
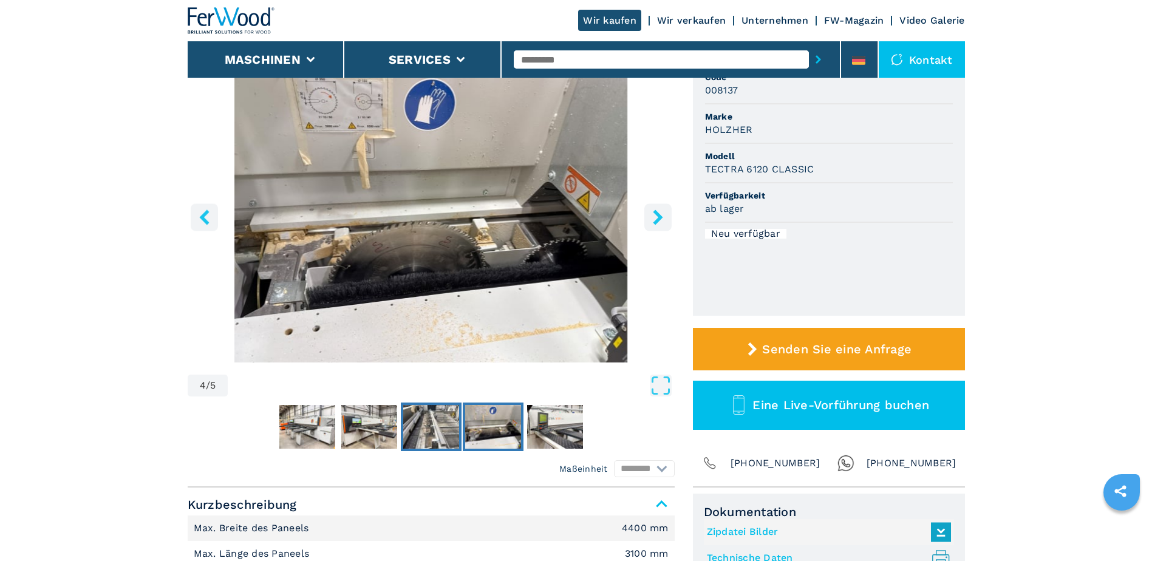
click at [445, 429] on img "Go to Slide 3" at bounding box center [431, 427] width 56 height 44
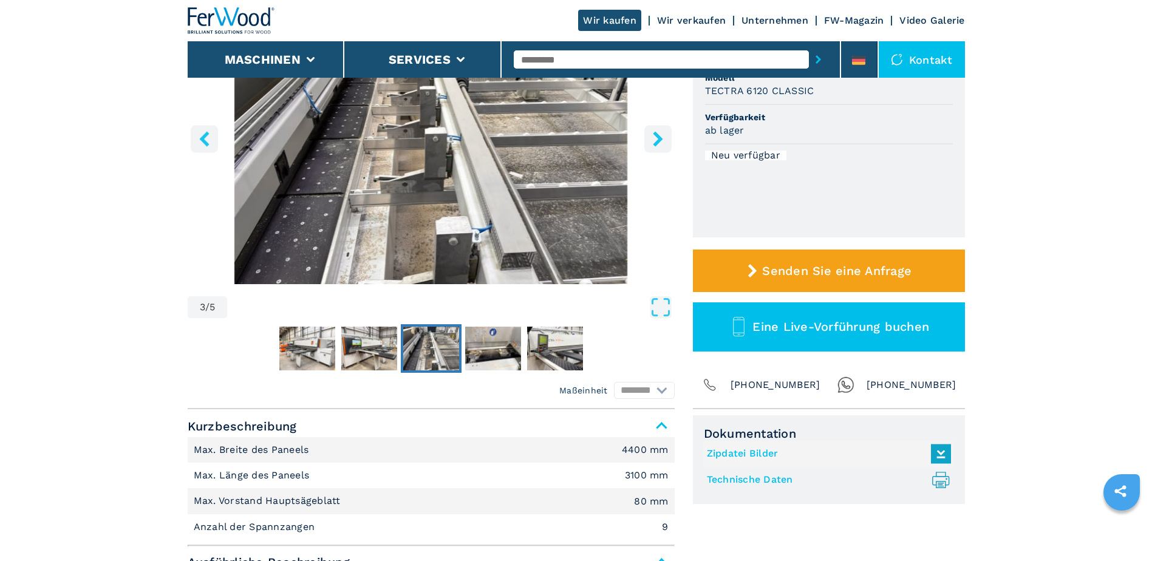
scroll to position [182, 0]
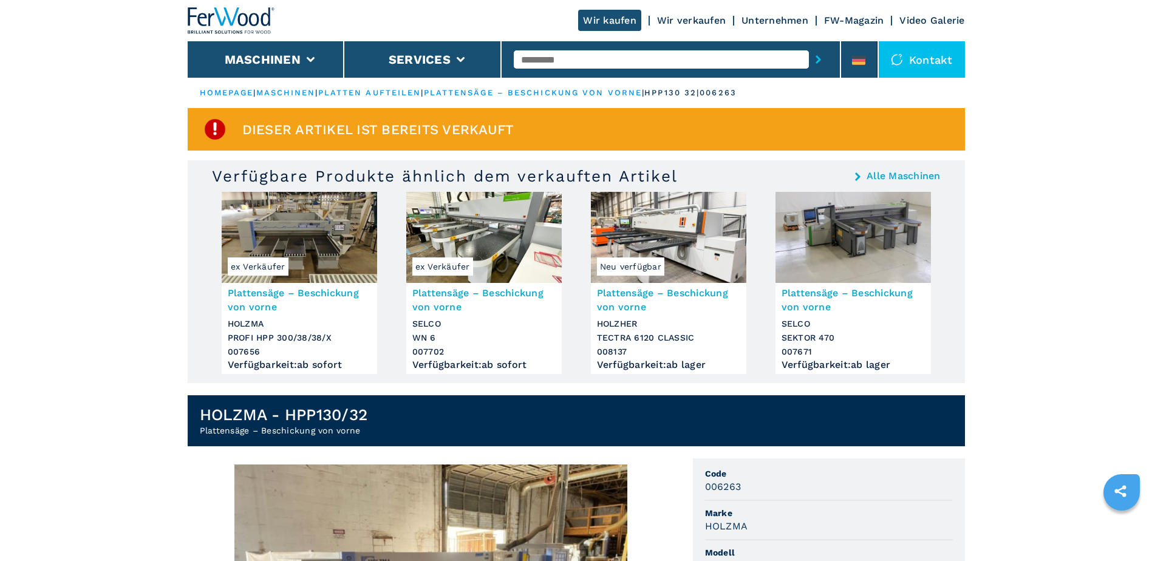
click at [849, 259] on img at bounding box center [853, 237] width 155 height 91
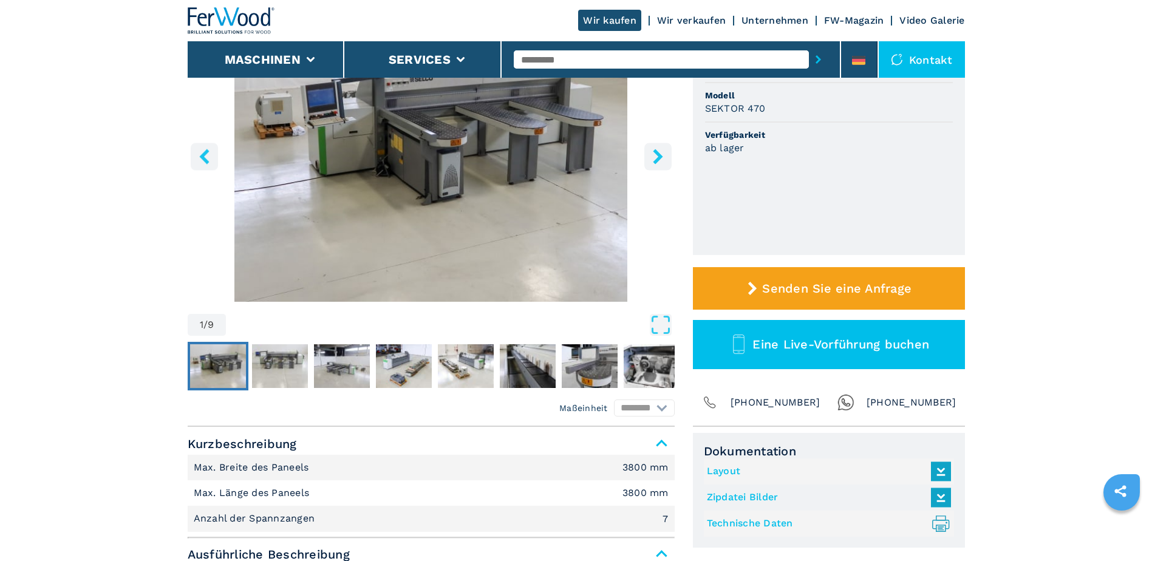
scroll to position [243, 0]
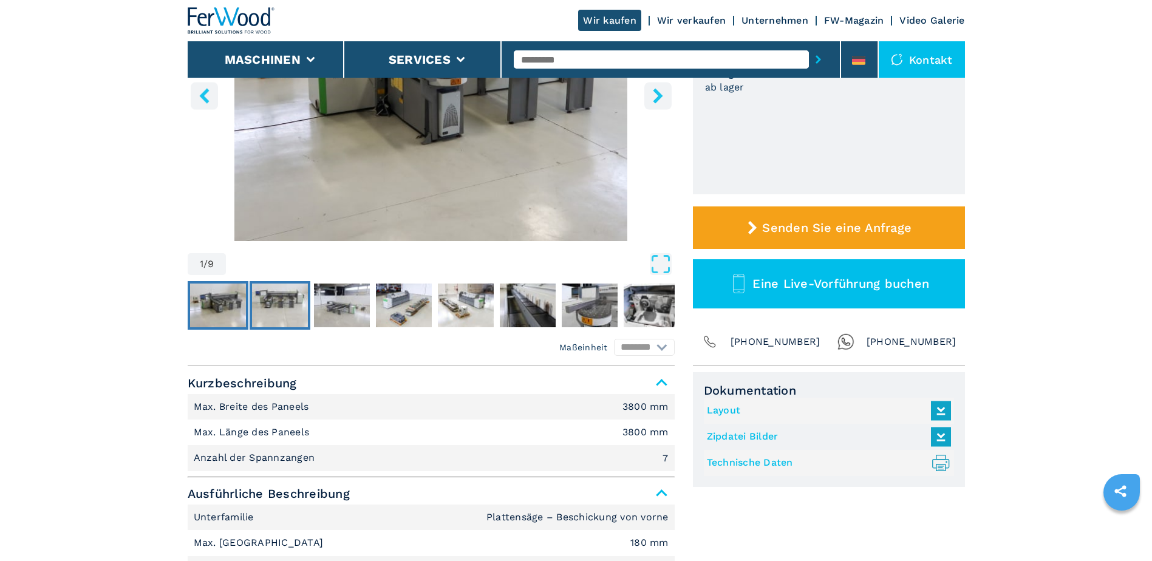
click at [275, 304] on img "Go to Slide 2" at bounding box center [280, 306] width 56 height 44
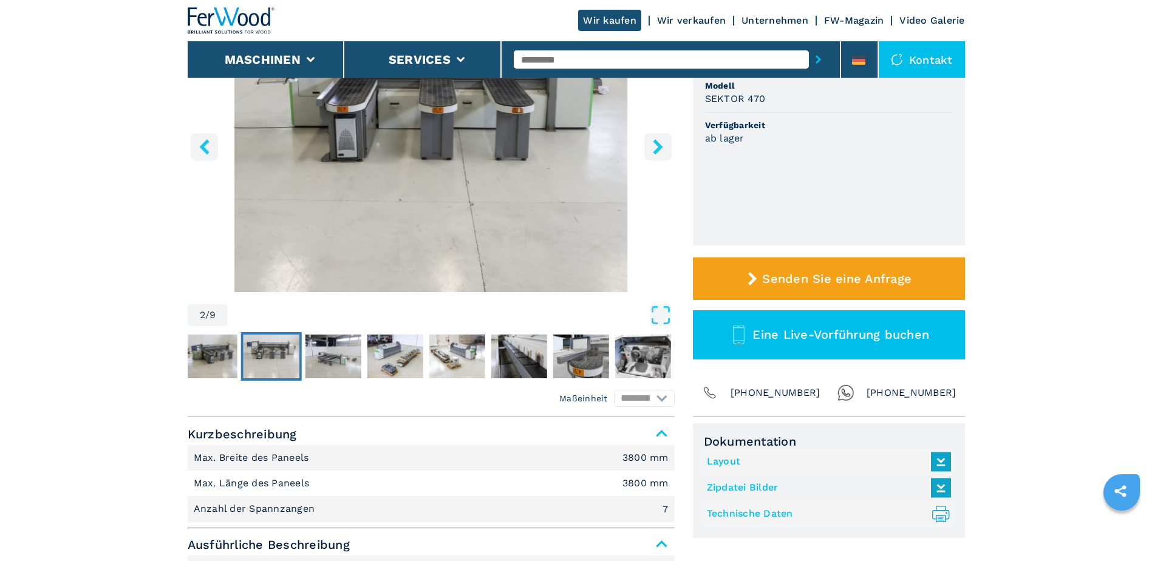
scroll to position [121, 0]
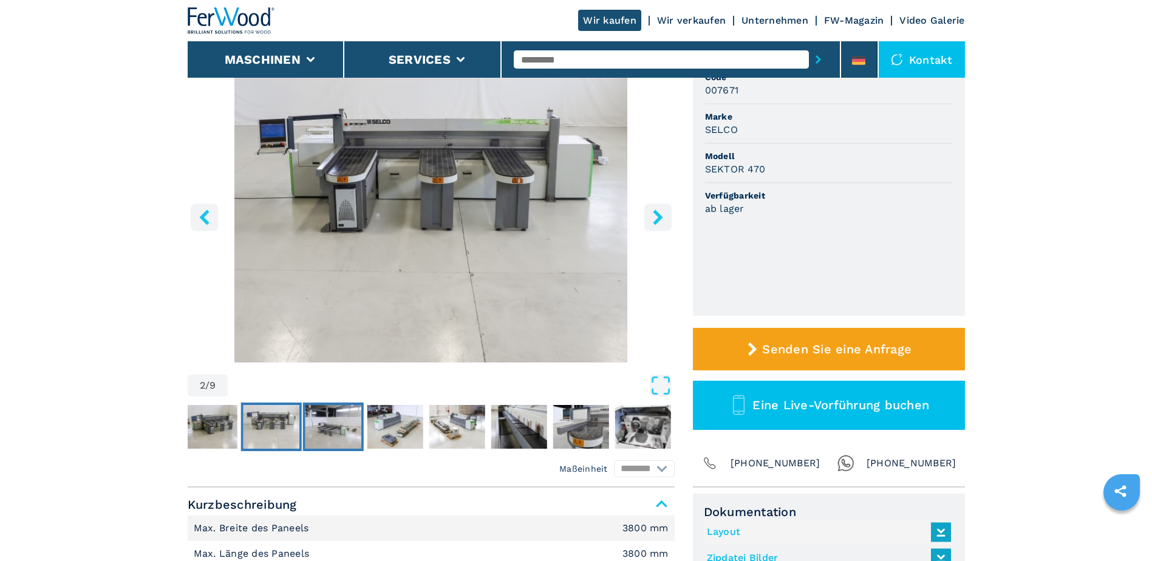
click at [323, 432] on img "Go to Slide 3" at bounding box center [333, 427] width 56 height 44
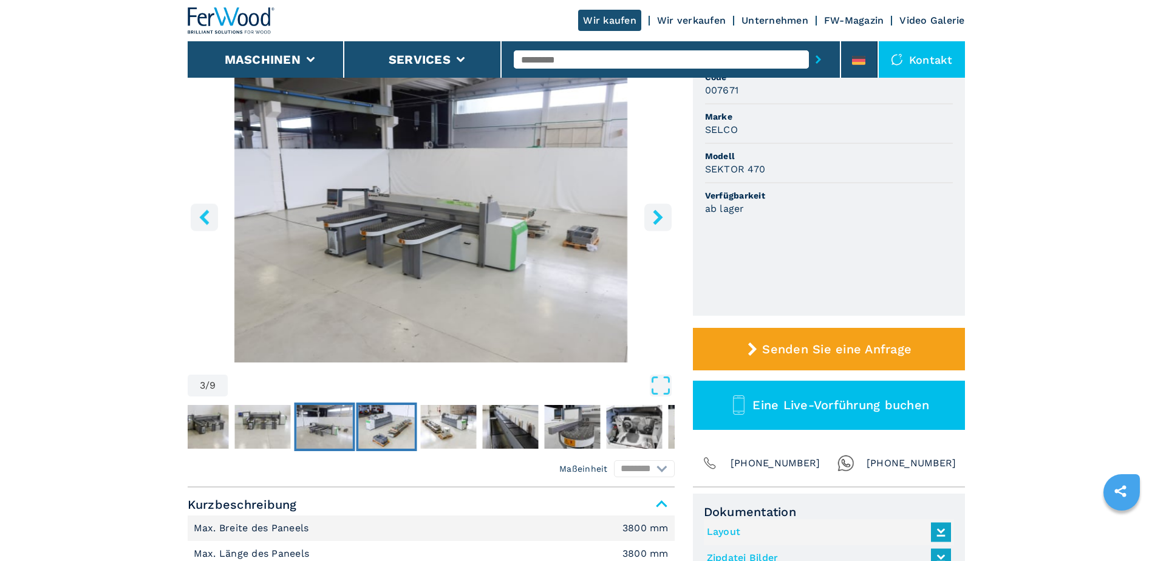
click at [383, 437] on img "Go to Slide 4" at bounding box center [386, 427] width 56 height 44
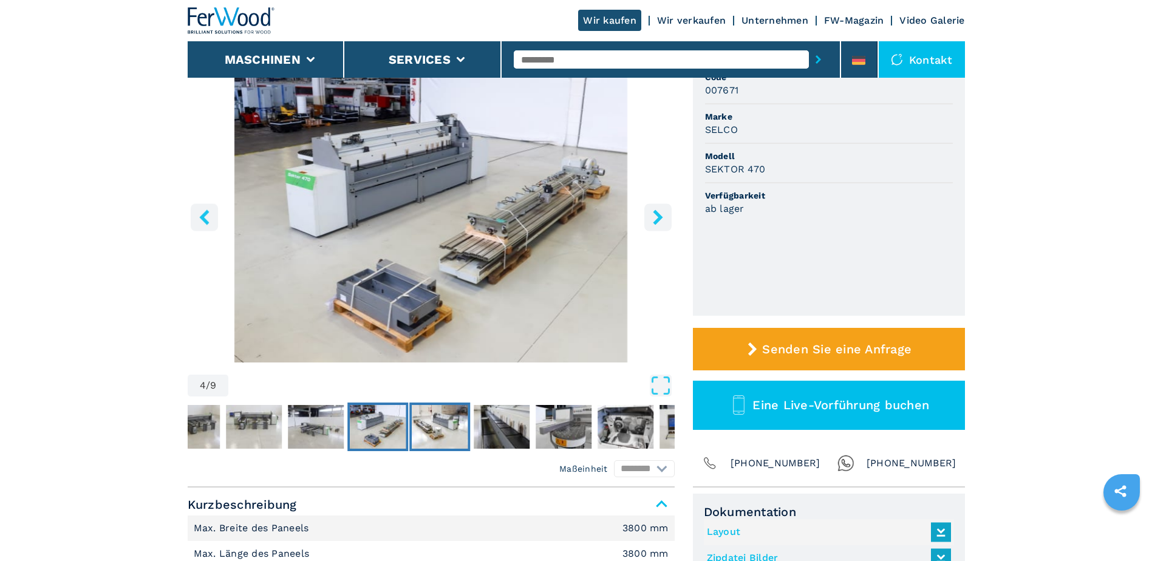
click at [445, 441] on img "Go to Slide 5" at bounding box center [440, 427] width 56 height 44
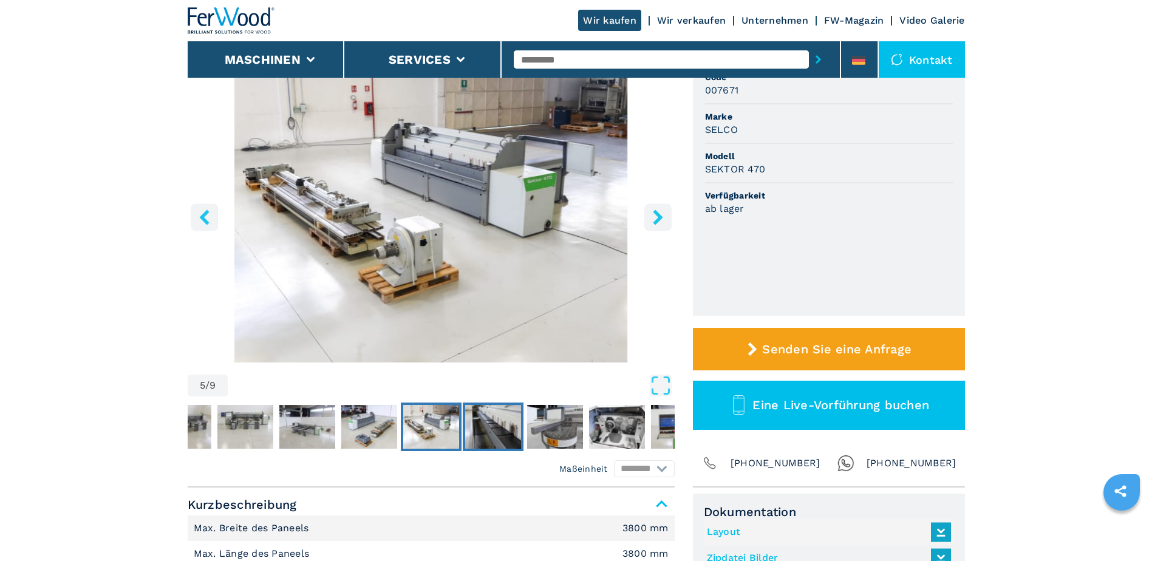
click at [493, 435] on img "Go to Slide 6" at bounding box center [493, 427] width 56 height 44
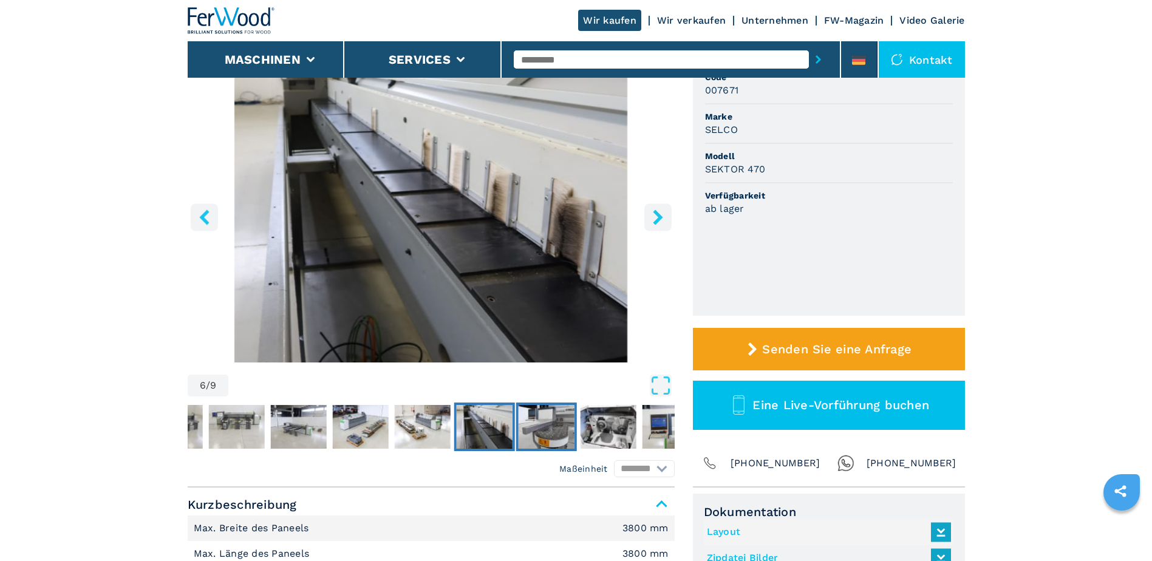
click at [565, 435] on img "Go to Slide 7" at bounding box center [546, 427] width 56 height 44
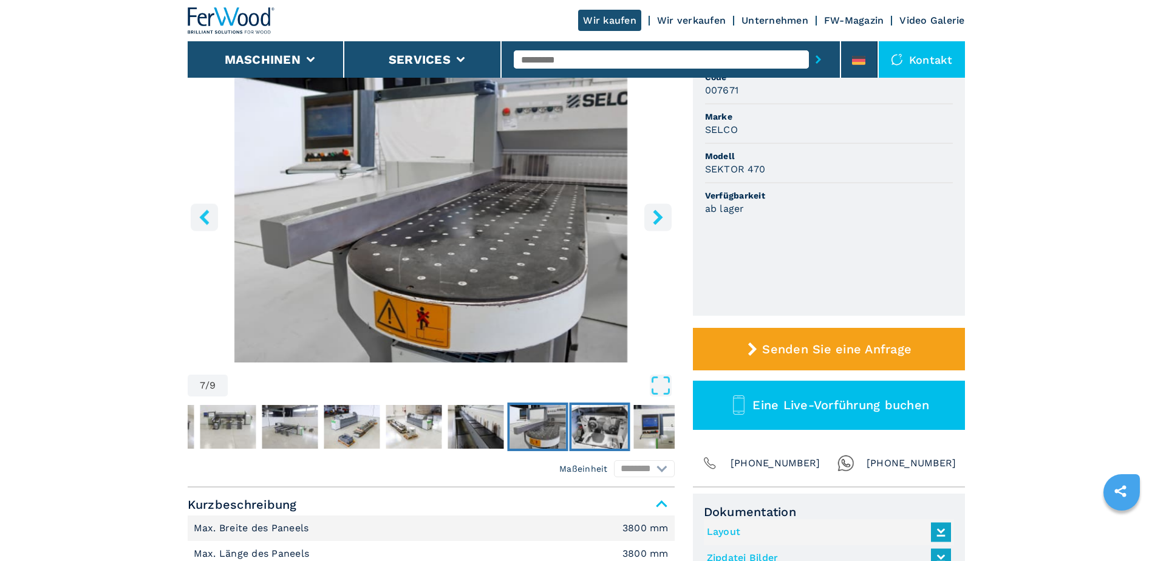
click at [570, 435] on button "Go to Slide 8" at bounding box center [599, 427] width 61 height 49
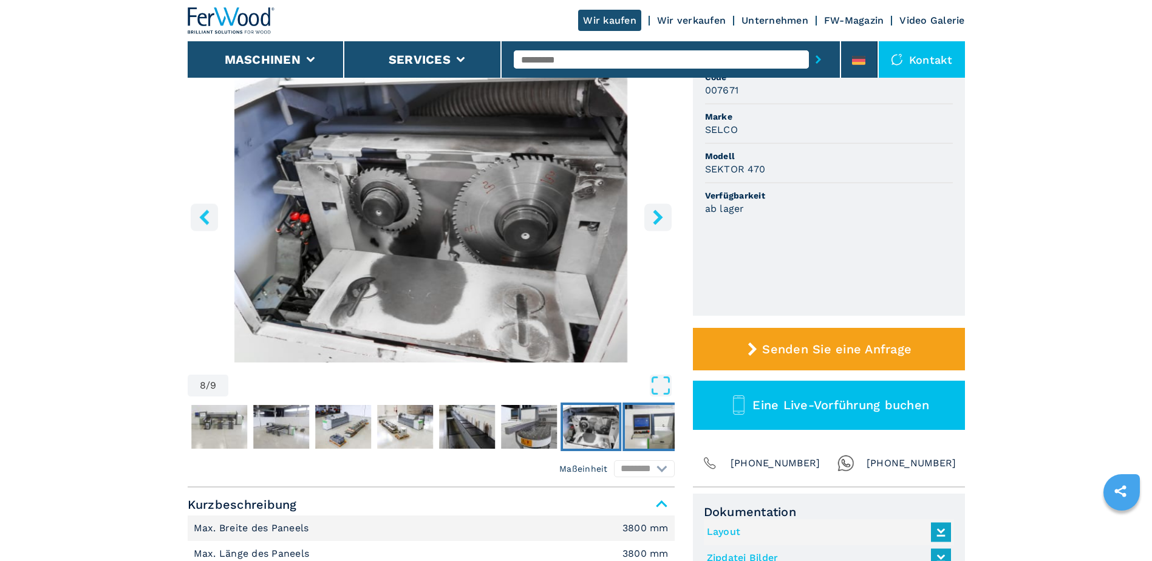
click at [655, 434] on img "Go to Slide 9" at bounding box center [653, 427] width 56 height 44
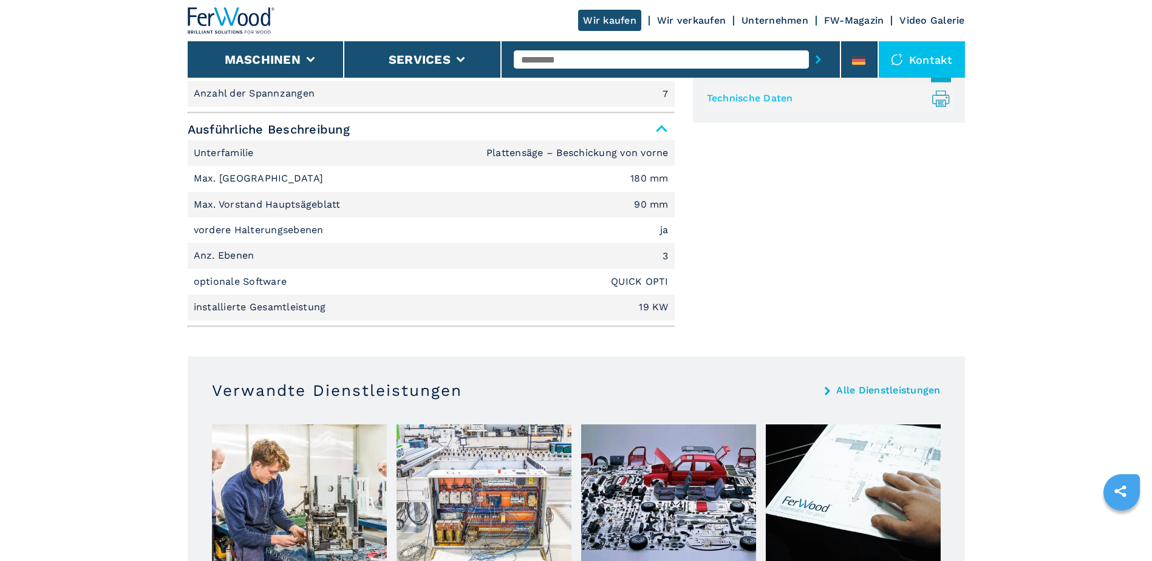
scroll to position [304, 0]
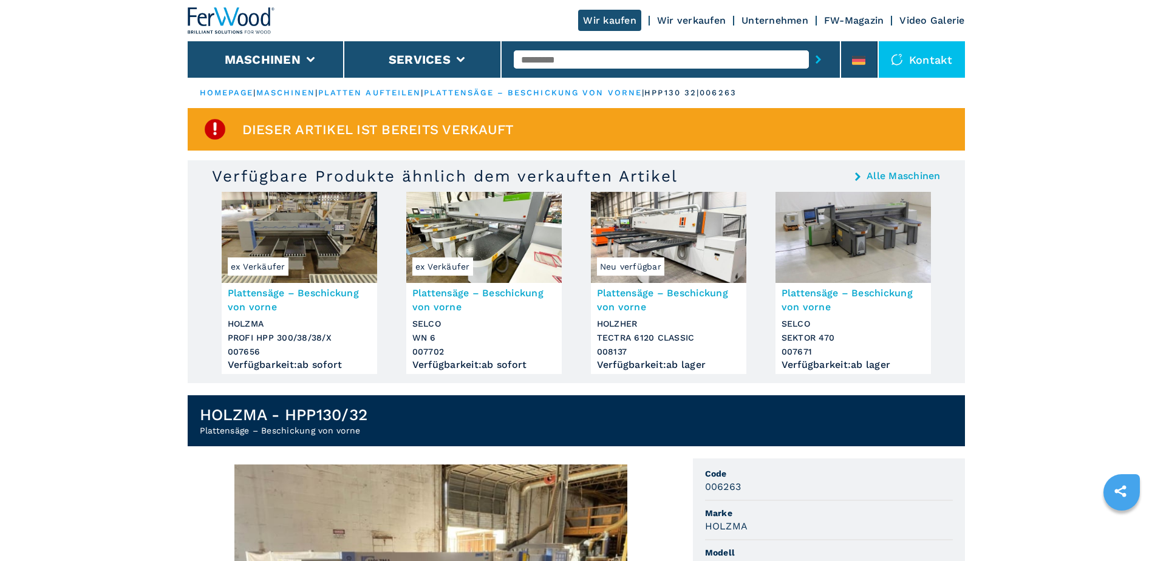
click at [315, 227] on img at bounding box center [299, 237] width 155 height 91
click at [873, 177] on link "Alle Maschinen" at bounding box center [904, 176] width 74 height 10
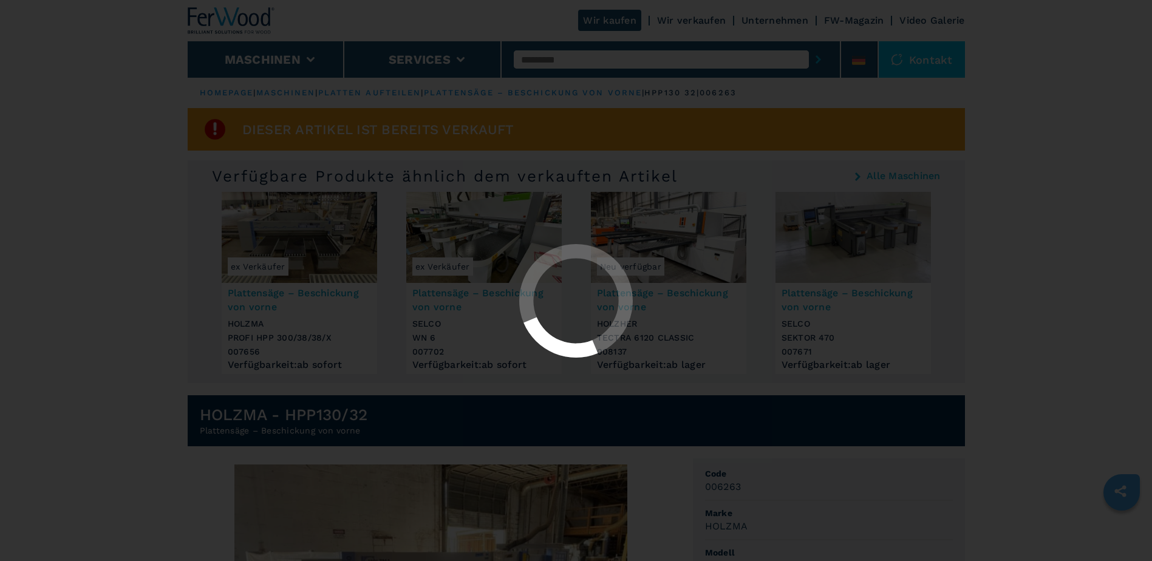
select select "**********"
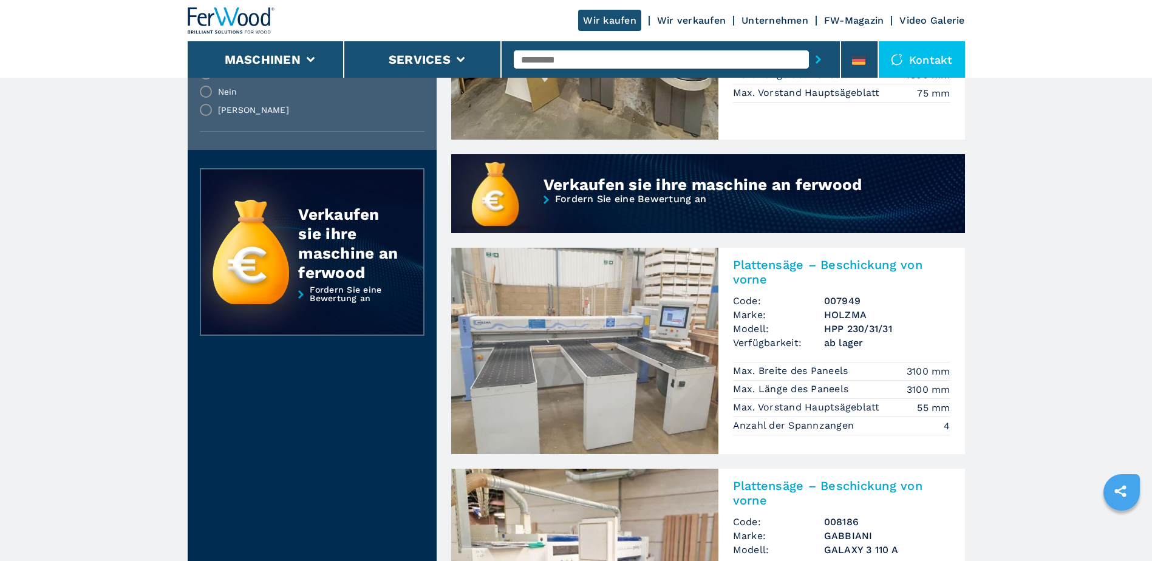
scroll to position [911, 0]
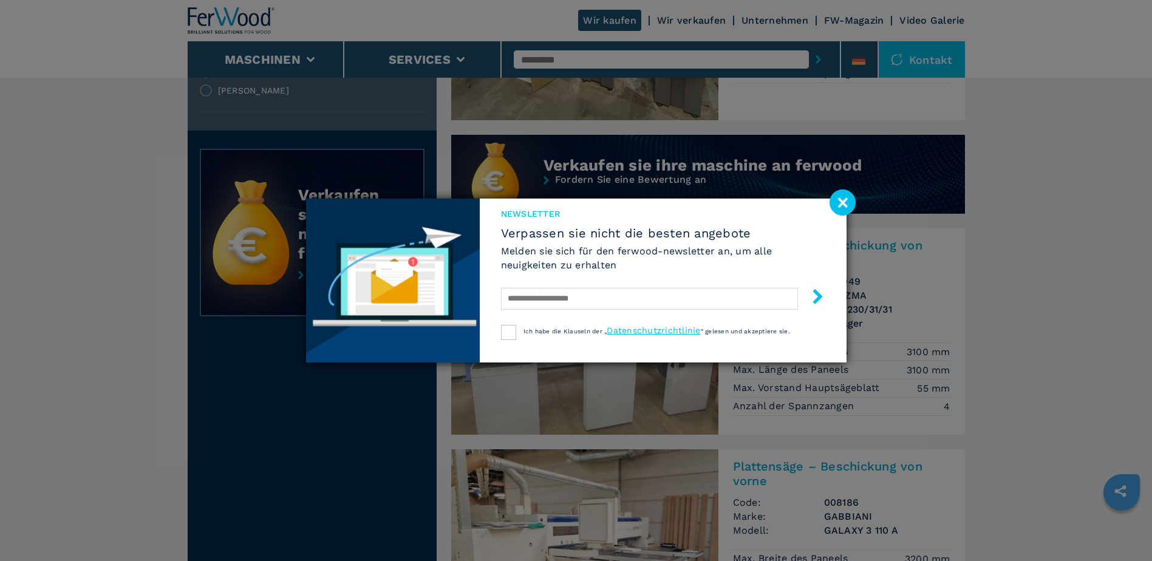
click at [841, 206] on image at bounding box center [843, 202] width 26 height 26
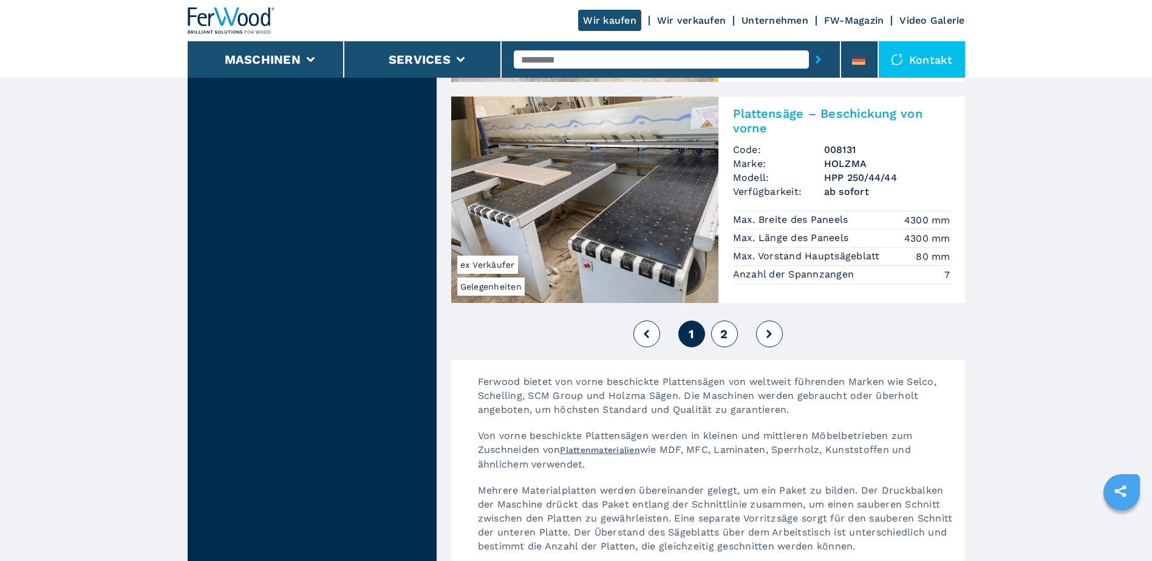
scroll to position [2733, 0]
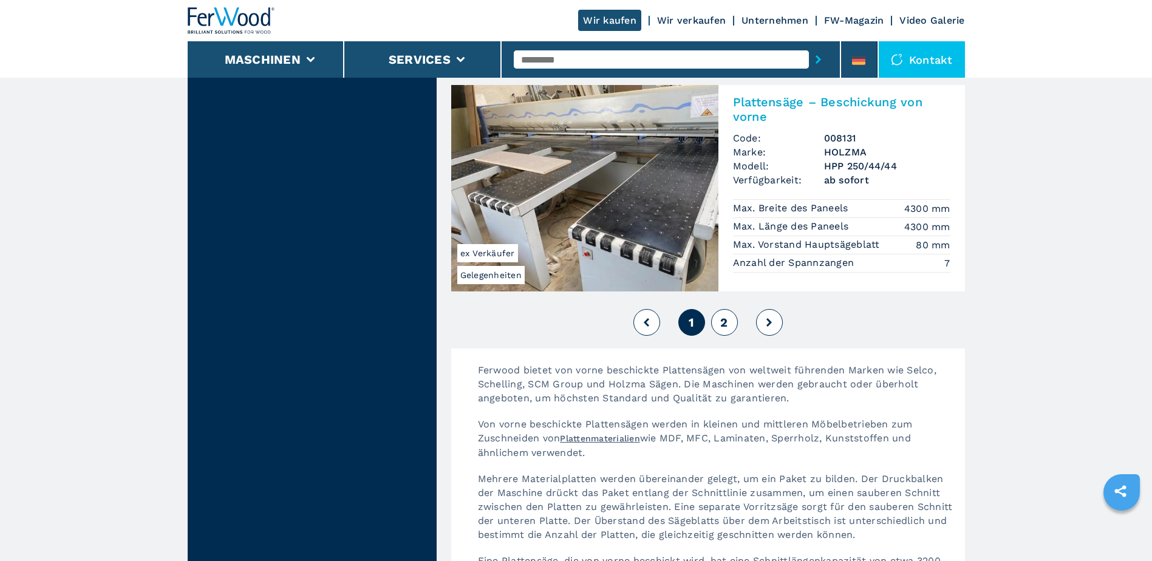
click at [725, 315] on span "2" at bounding box center [723, 322] width 7 height 15
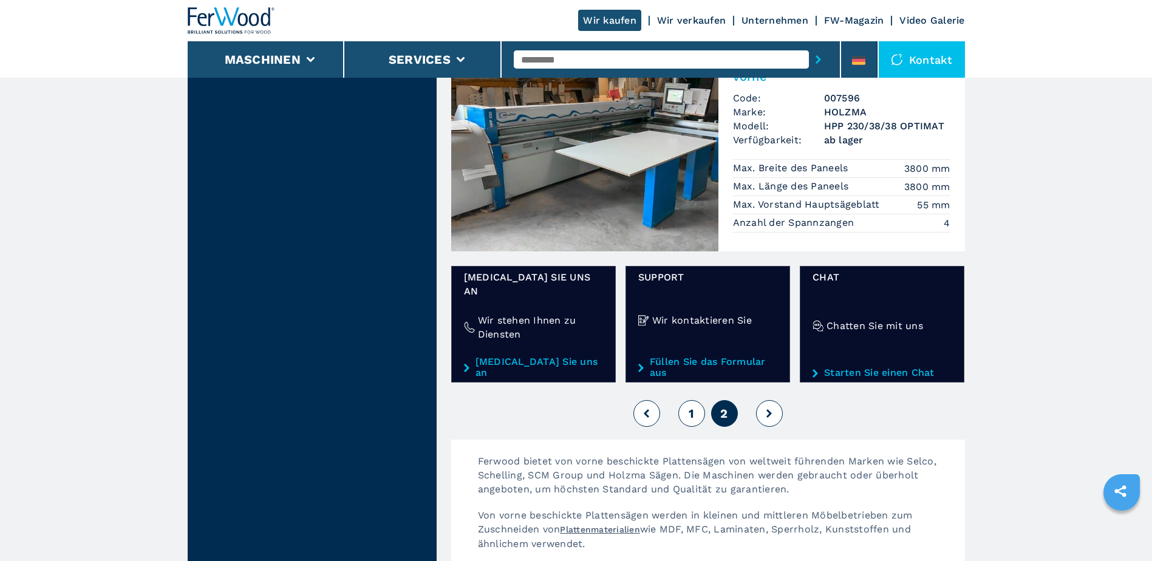
scroll to position [1579, 0]
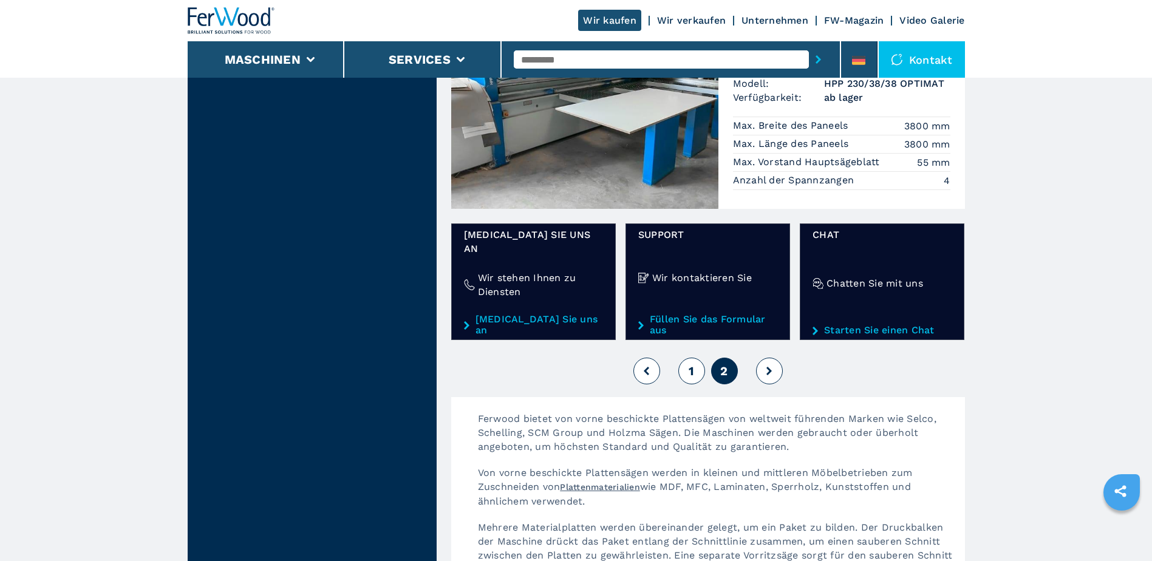
click at [776, 358] on button at bounding box center [769, 371] width 27 height 27
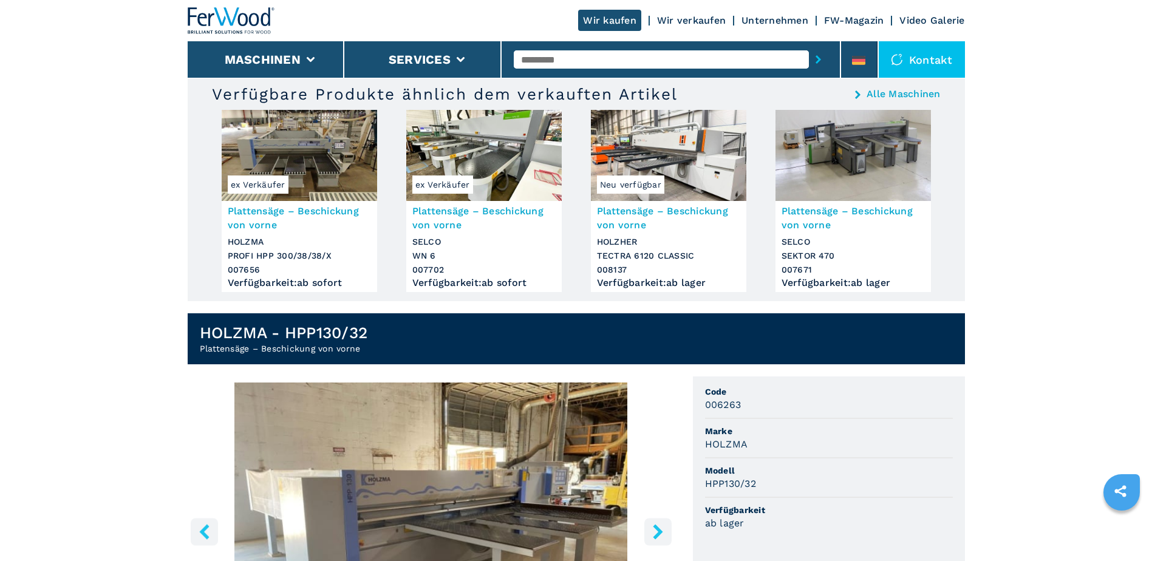
scroll to position [121, 0]
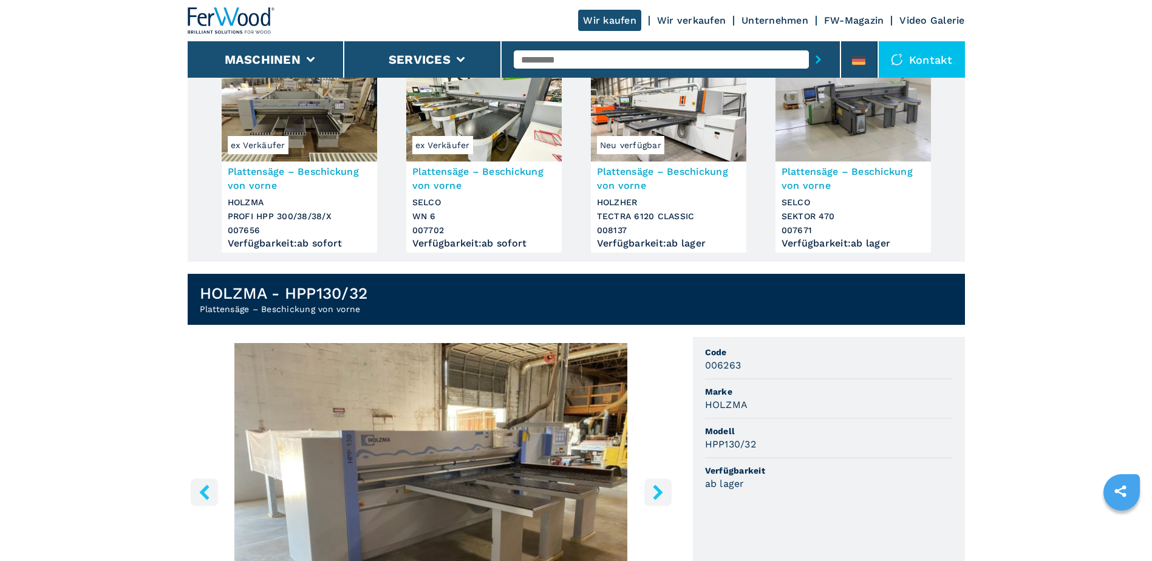
click at [551, 482] on img "Go to Slide 1" at bounding box center [431, 490] width 487 height 295
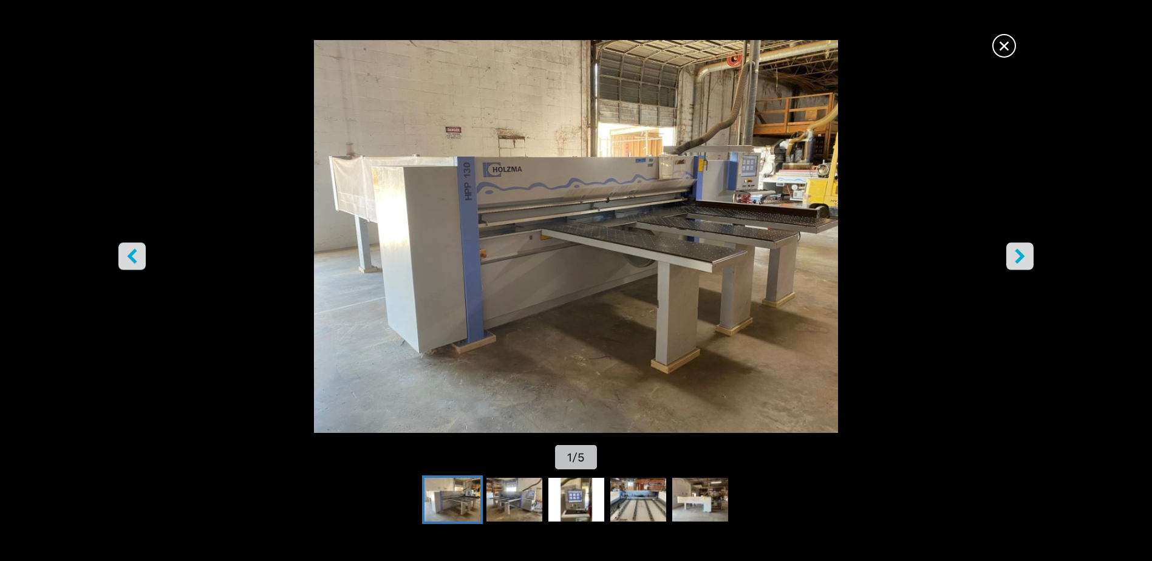
click at [1000, 36] on span "×" at bounding box center [1004, 43] width 21 height 21
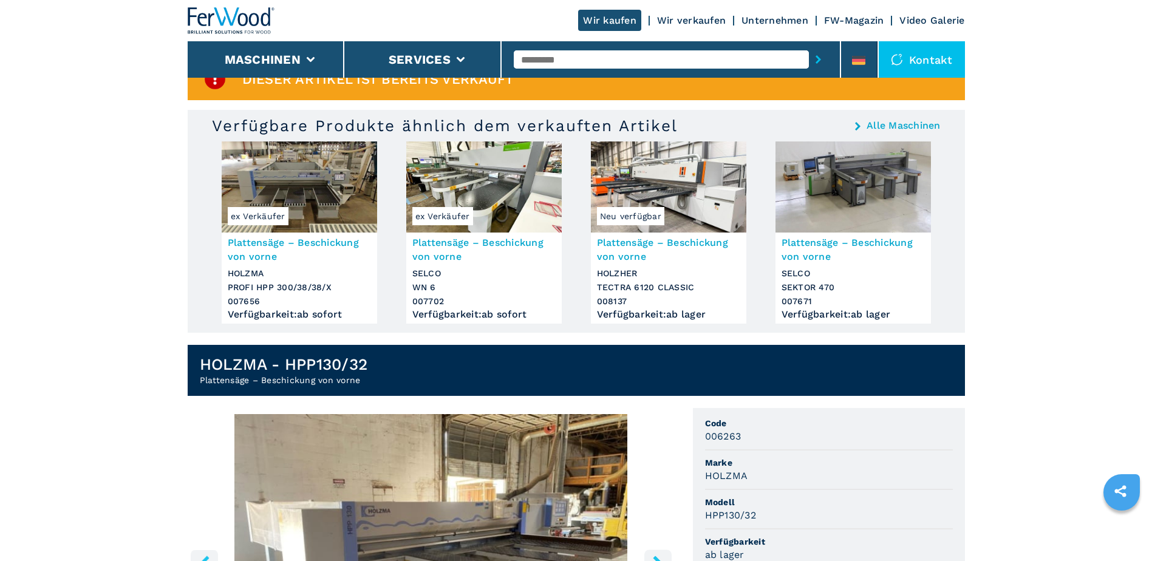
scroll to position [0, 0]
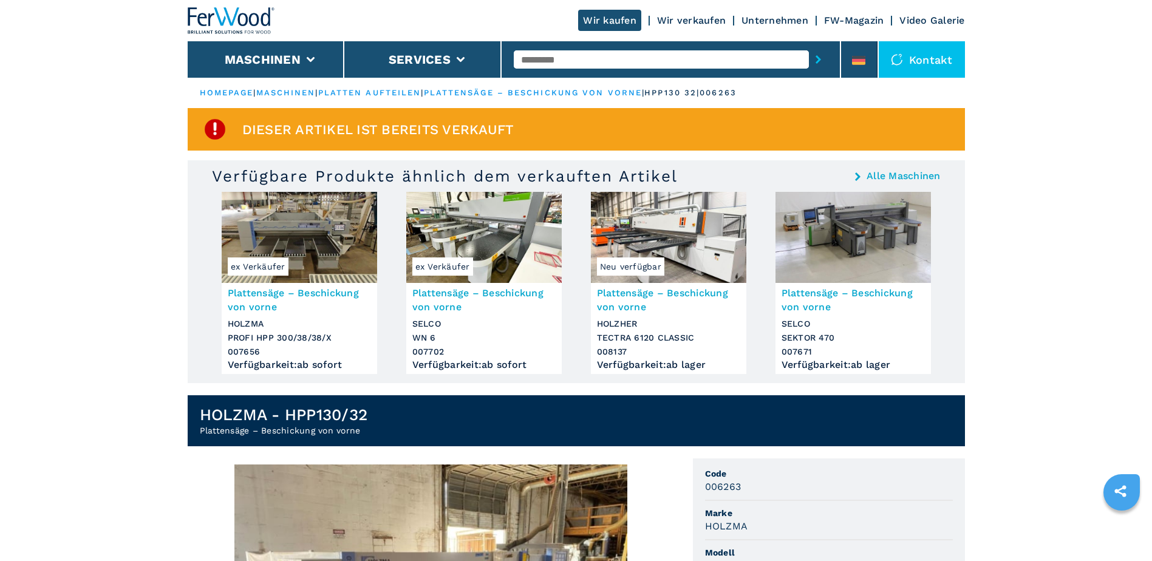
click at [685, 234] on img at bounding box center [668, 237] width 155 height 91
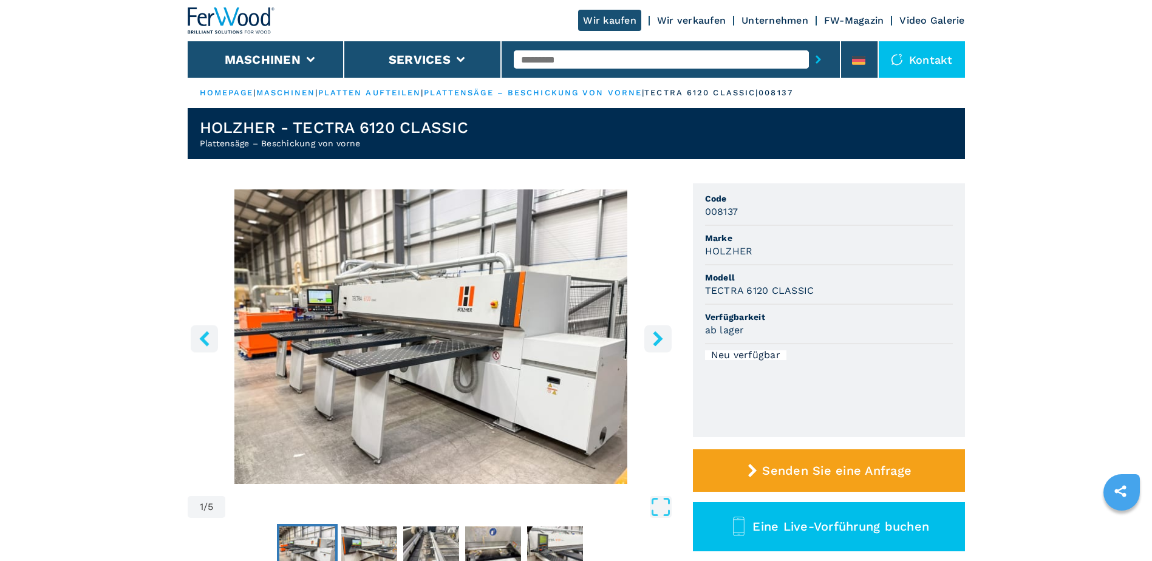
click at [661, 335] on icon "right-button" at bounding box center [657, 338] width 15 height 15
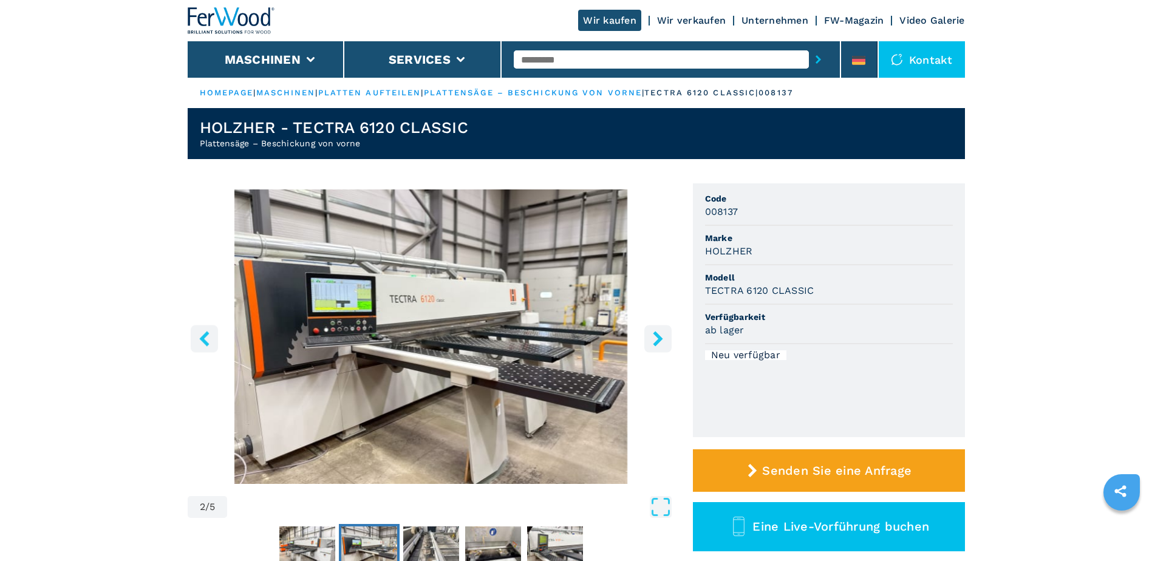
click at [661, 335] on icon "right-button" at bounding box center [657, 338] width 15 height 15
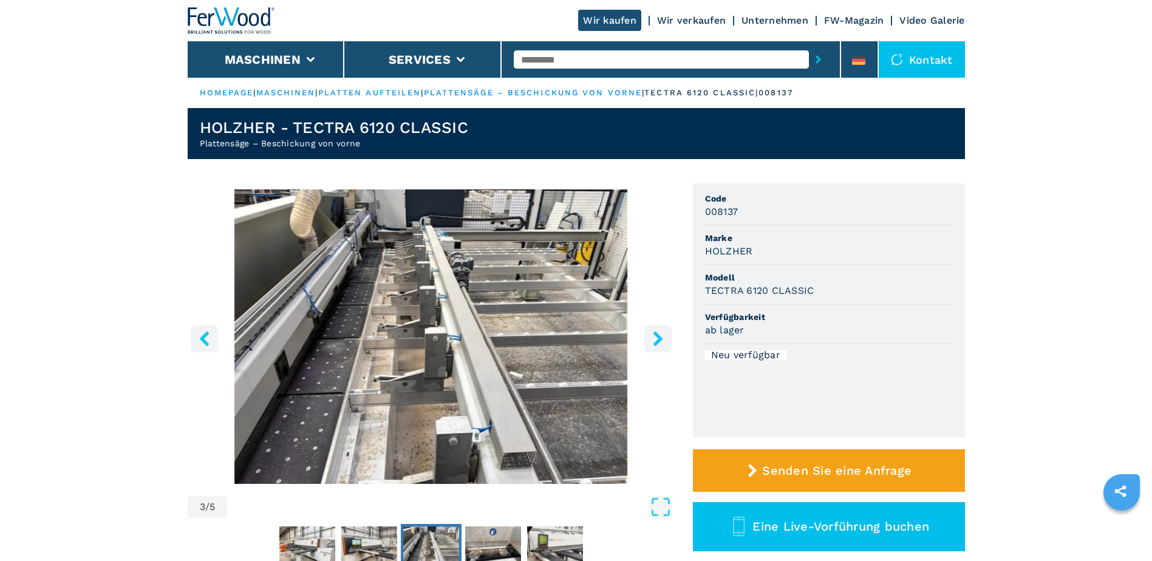
click at [661, 335] on icon "right-button" at bounding box center [657, 338] width 15 height 15
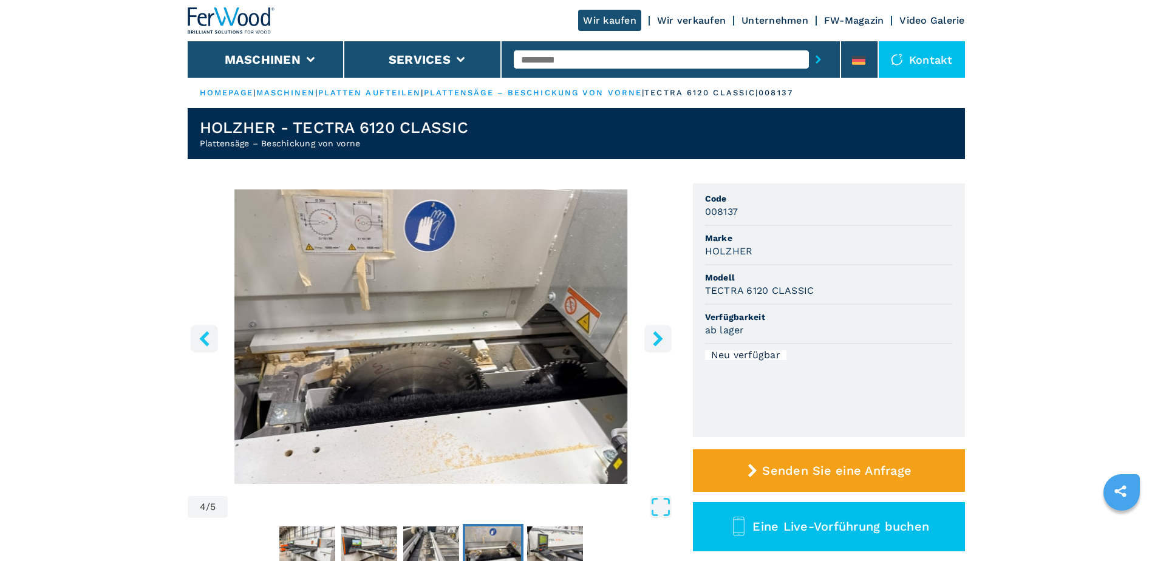
click at [661, 335] on icon "right-button" at bounding box center [657, 338] width 15 height 15
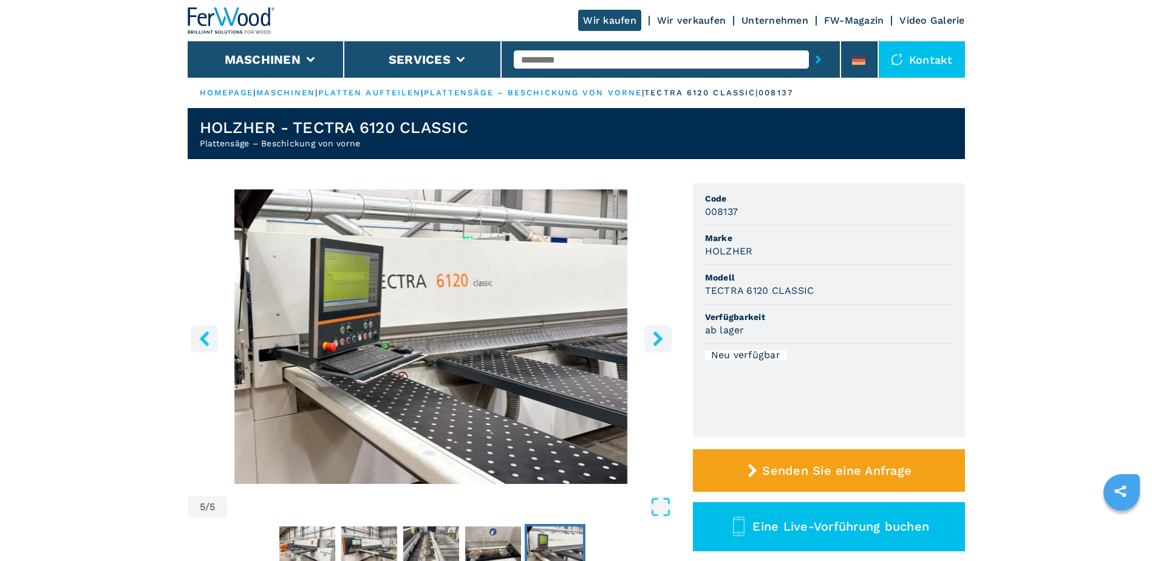
click at [661, 335] on icon "right-button" at bounding box center [657, 338] width 15 height 15
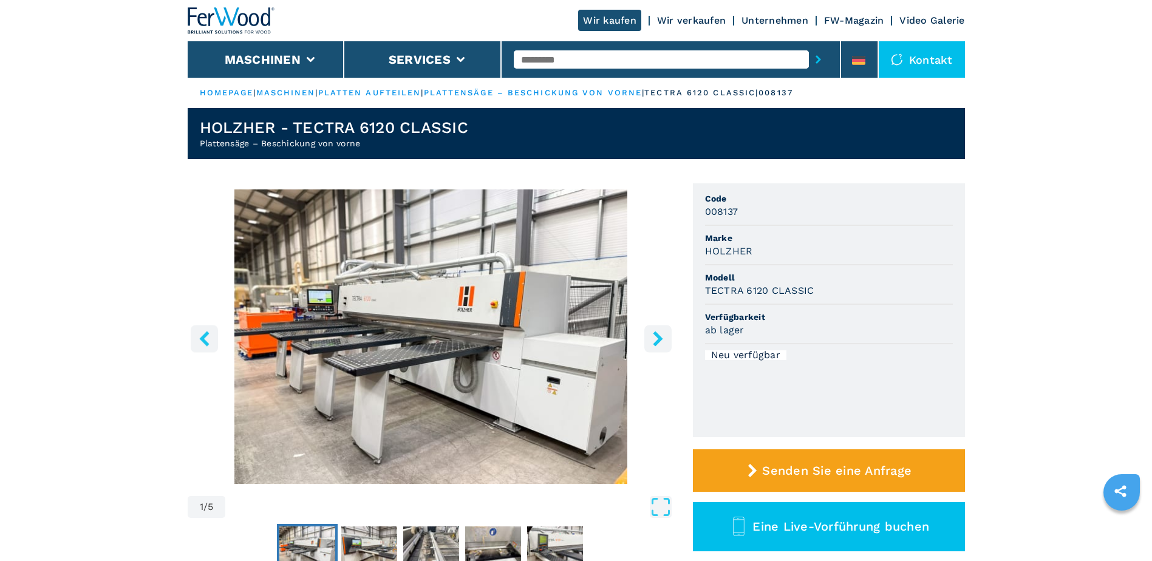
click at [661, 335] on icon "right-button" at bounding box center [657, 338] width 15 height 15
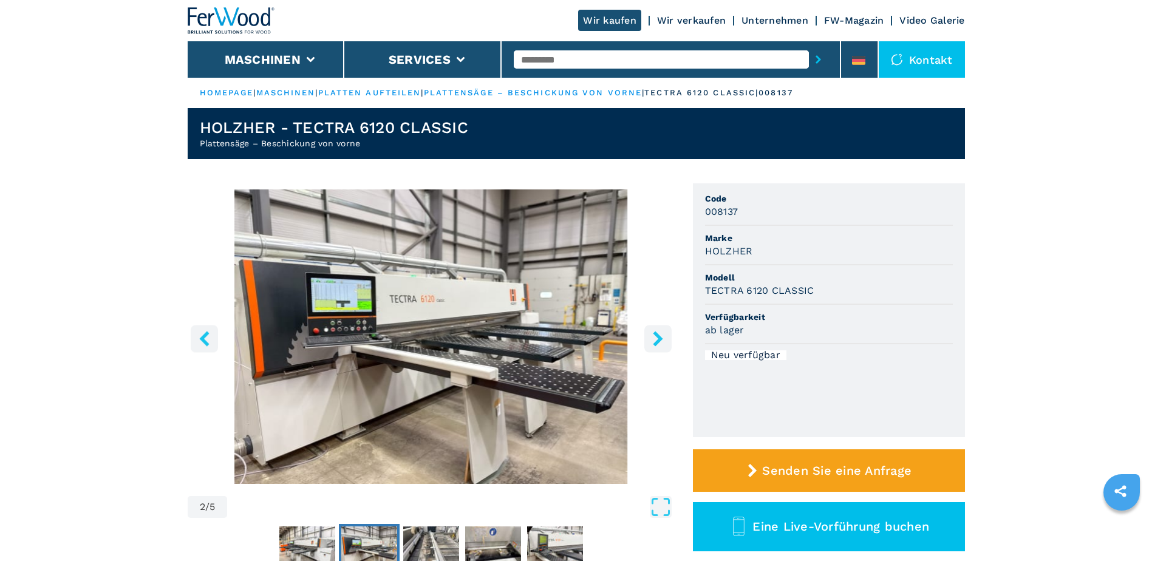
click at [661, 335] on icon "right-button" at bounding box center [657, 338] width 15 height 15
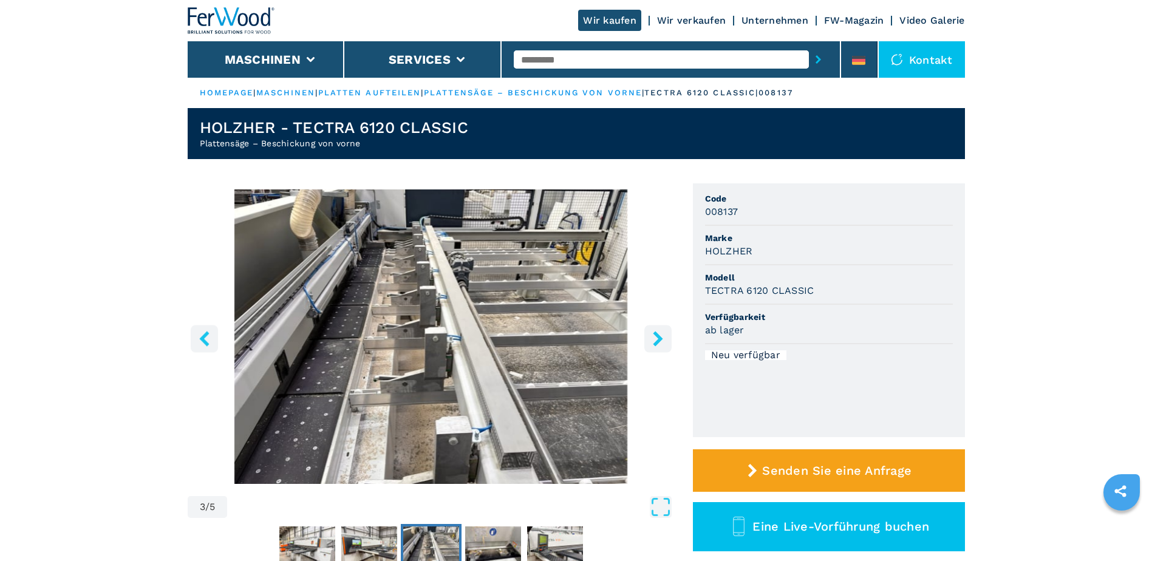
click at [661, 335] on icon "right-button" at bounding box center [657, 338] width 15 height 15
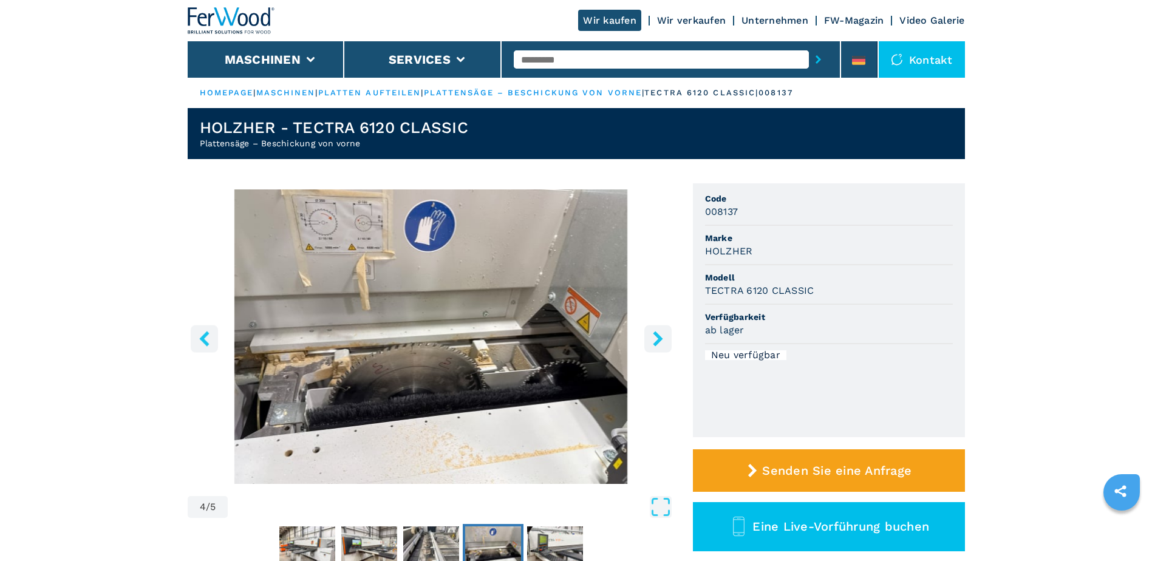
click at [661, 335] on icon "right-button" at bounding box center [657, 338] width 15 height 15
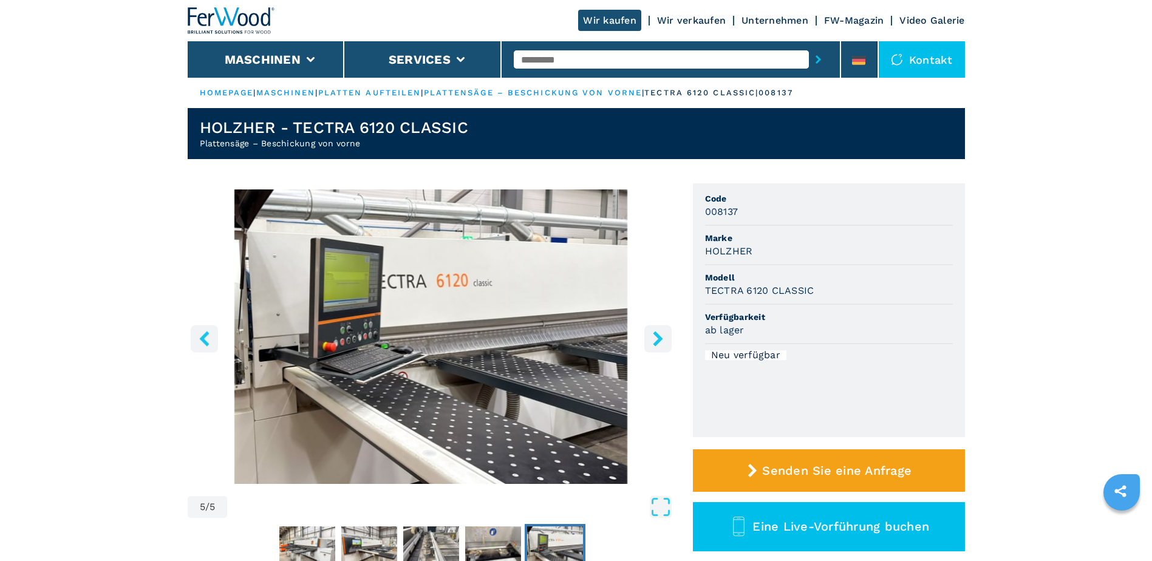
click at [661, 335] on icon "right-button" at bounding box center [657, 338] width 15 height 15
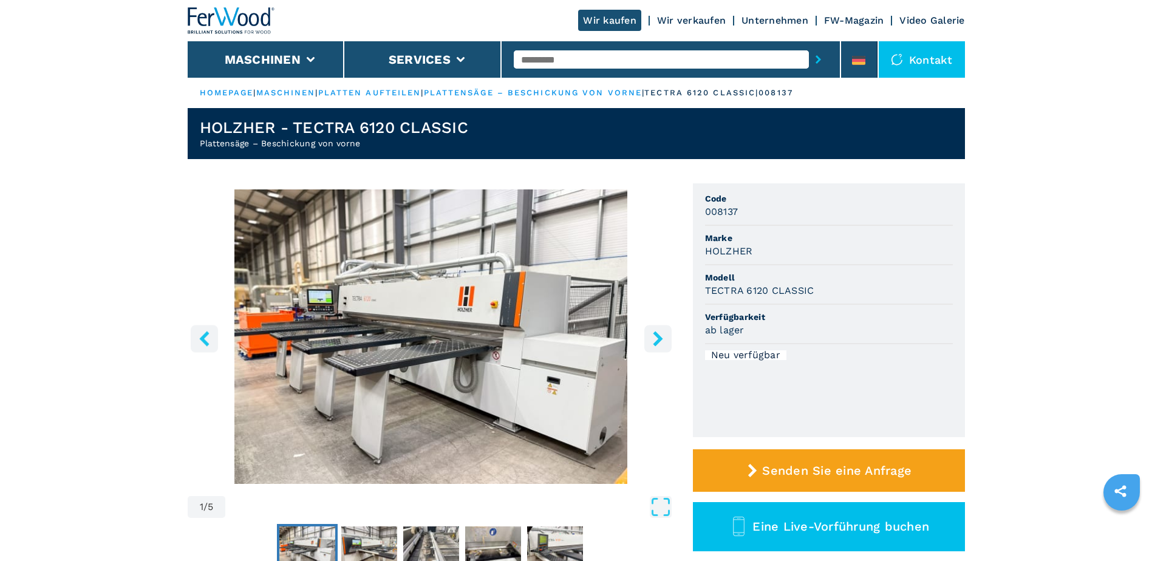
click at [661, 335] on icon "right-button" at bounding box center [657, 338] width 15 height 15
